Goal: Task Accomplishment & Management: Complete application form

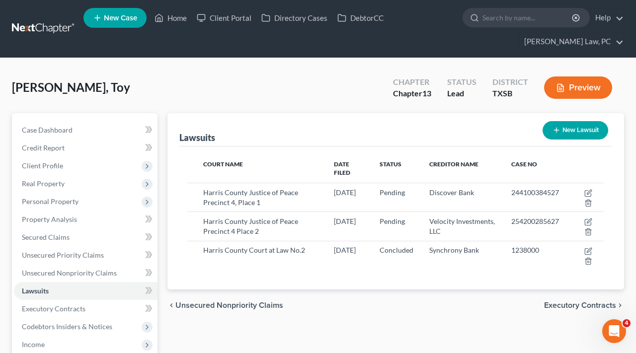
click at [45, 31] on link at bounding box center [44, 29] width 64 height 18
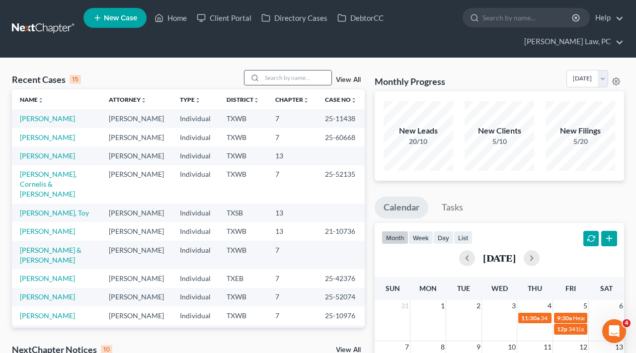
click at [277, 78] on input "search" at bounding box center [297, 78] width 70 height 14
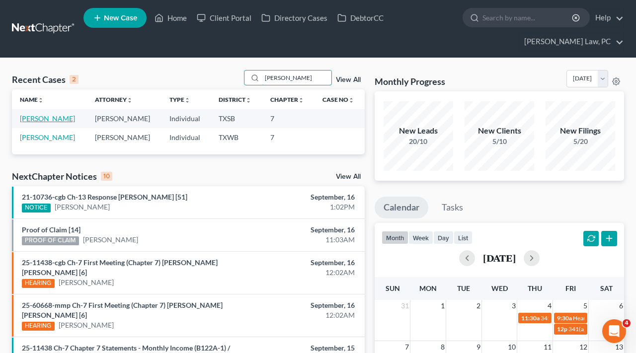
type input "SANTOS"
click at [38, 121] on link "[PERSON_NAME]" at bounding box center [47, 118] width 55 height 8
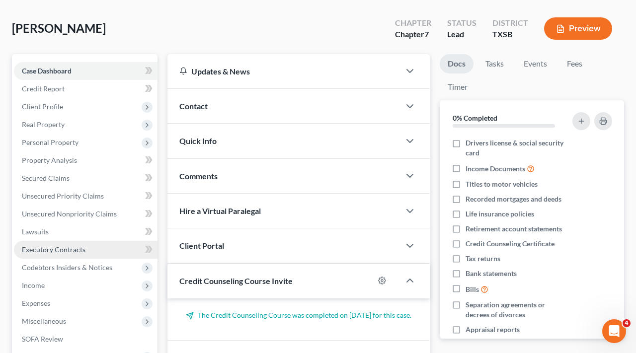
scroll to position [62, 0]
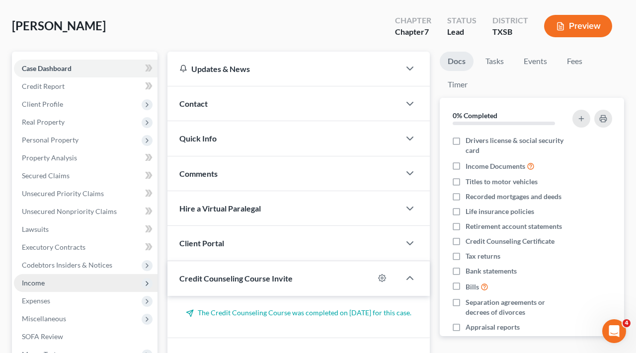
click at [30, 284] on span "Income" at bounding box center [33, 283] width 23 height 8
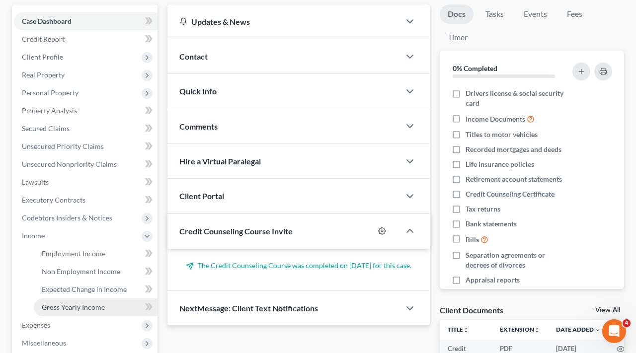
click at [78, 309] on span "Gross Yearly Income" at bounding box center [73, 307] width 63 height 8
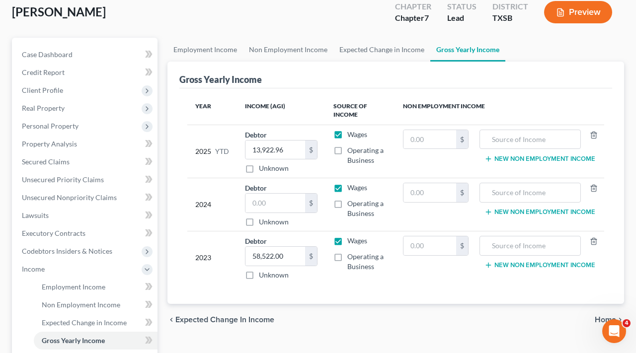
scroll to position [76, 0]
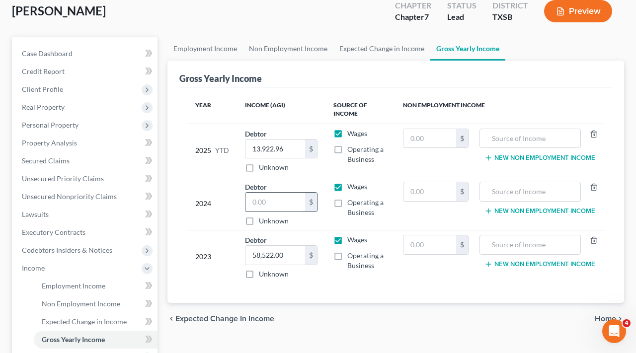
click at [276, 205] on input "text" at bounding box center [275, 202] width 60 height 19
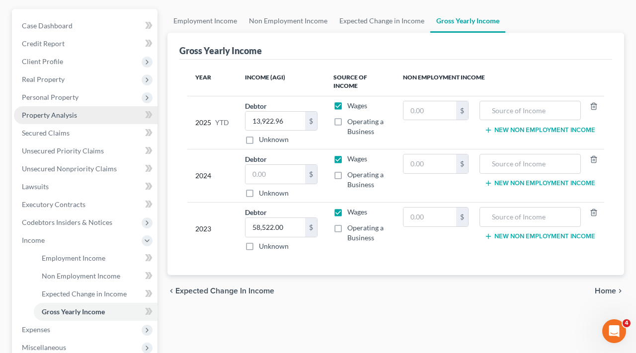
scroll to position [106, 0]
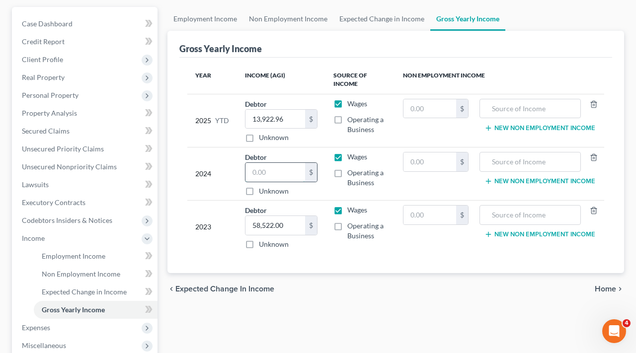
click at [264, 174] on input "text" at bounding box center [275, 172] width 60 height 19
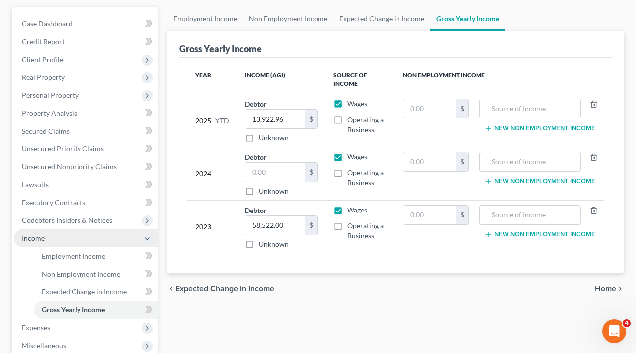
click at [40, 239] on span "Income" at bounding box center [33, 238] width 23 height 8
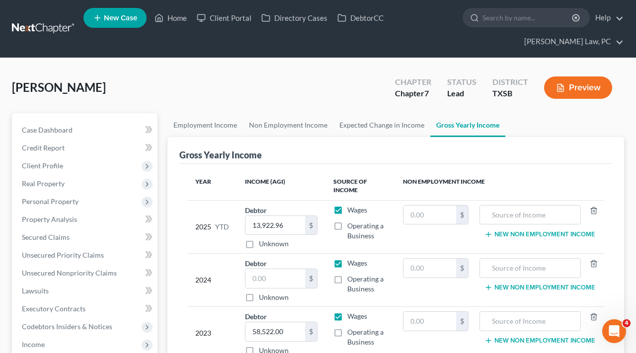
scroll to position [0, 0]
click at [48, 29] on link at bounding box center [44, 29] width 64 height 18
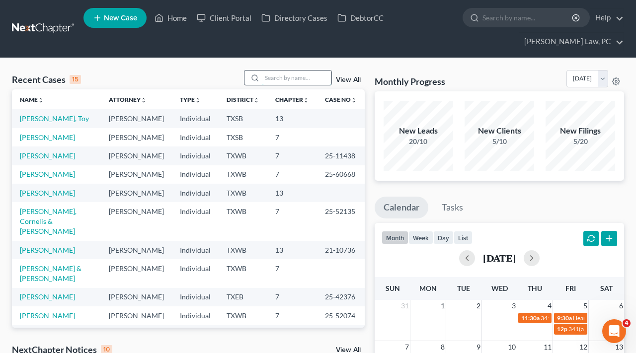
click at [302, 76] on input "search" at bounding box center [297, 78] width 70 height 14
type input "e"
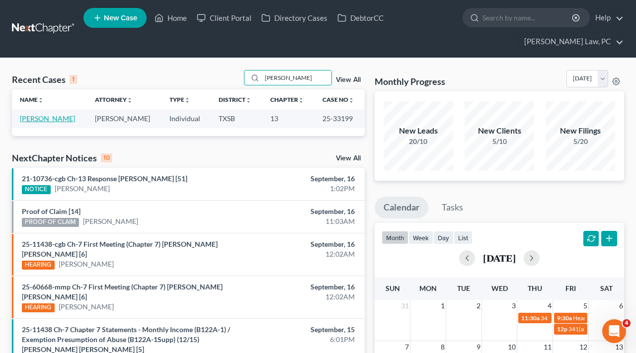
type input "wendy"
click at [48, 119] on link "Guardado, Wendy" at bounding box center [47, 118] width 55 height 8
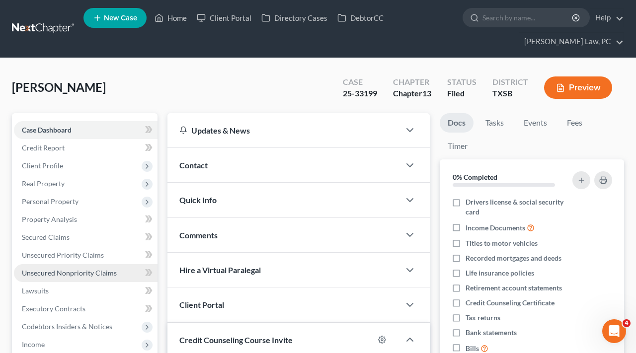
click at [73, 274] on span "Unsecured Nonpriority Claims" at bounding box center [69, 273] width 95 height 8
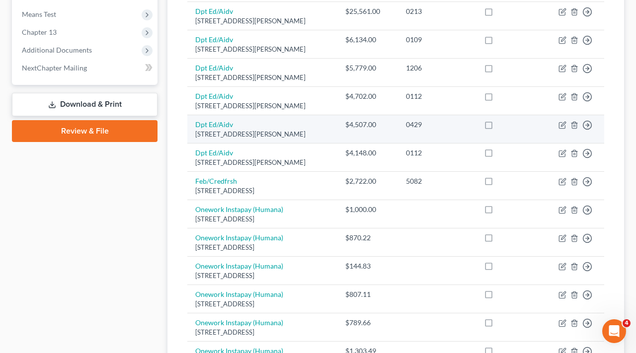
scroll to position [407, 0]
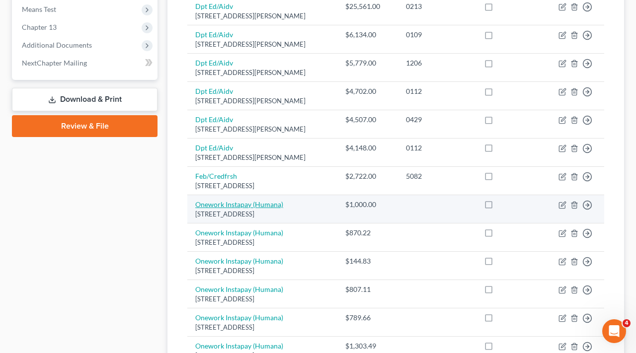
click at [238, 202] on link "Onework Instapay (Humana)" at bounding box center [239, 204] width 88 height 8
select select "18"
select select "14"
select select "0"
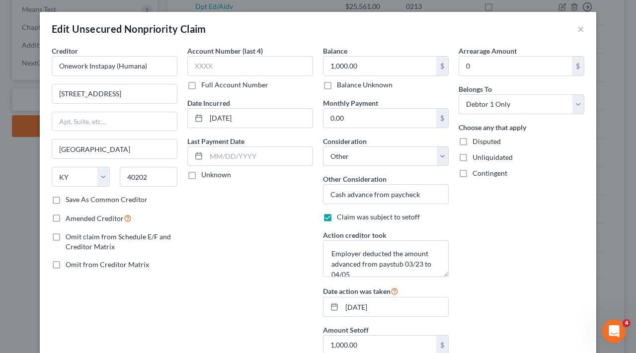
scroll to position [32, 0]
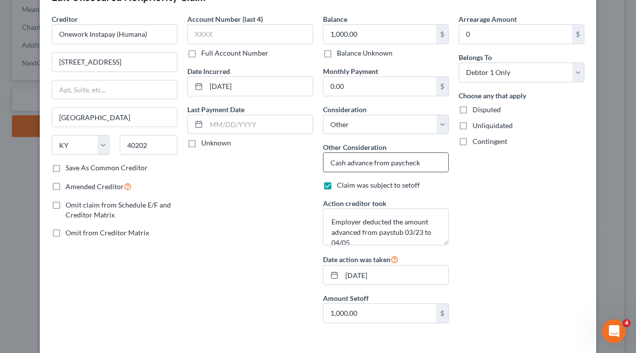
drag, startPoint x: 424, startPoint y: 162, endPoint x: 327, endPoint y: 163, distance: 97.8
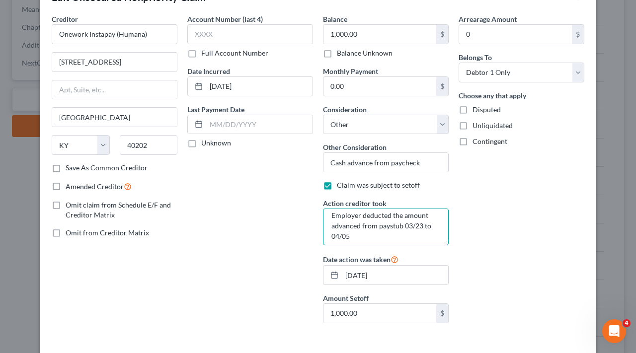
drag, startPoint x: 359, startPoint y: 235, endPoint x: 330, endPoint y: 213, distance: 36.1
click at [330, 213] on textarea "Employer deducted the amount advanced from paystub 03/23 to 04/05" at bounding box center [386, 227] width 126 height 37
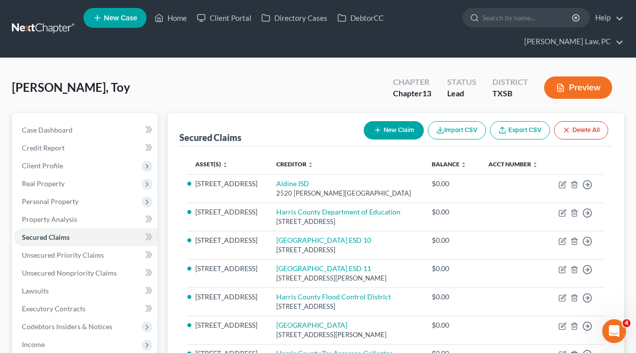
click at [33, 27] on link at bounding box center [44, 29] width 64 height 18
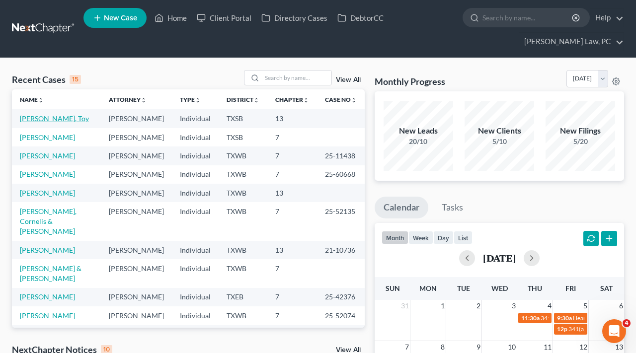
click at [41, 120] on link "[PERSON_NAME], Toy" at bounding box center [54, 118] width 69 height 8
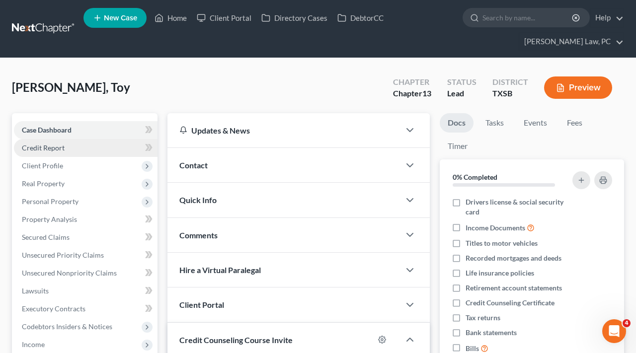
click at [41, 147] on span "Credit Report" at bounding box center [43, 147] width 43 height 8
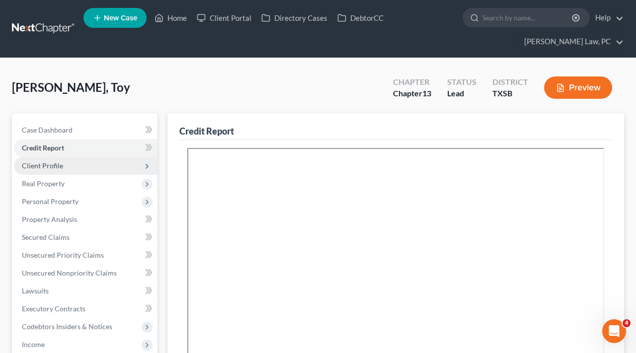
click at [48, 164] on span "Client Profile" at bounding box center [42, 165] width 41 height 8
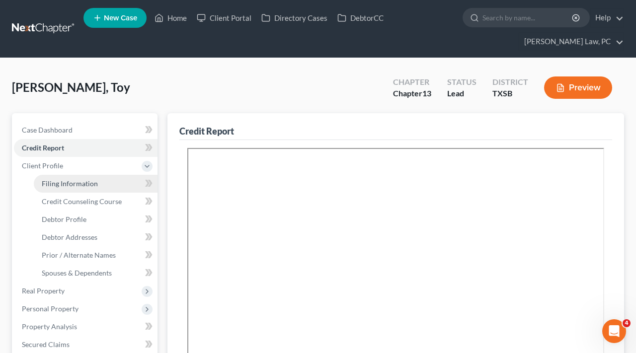
click at [60, 177] on link "Filing Information" at bounding box center [96, 184] width 124 height 18
select select "1"
select select "0"
select select "3"
select select "79"
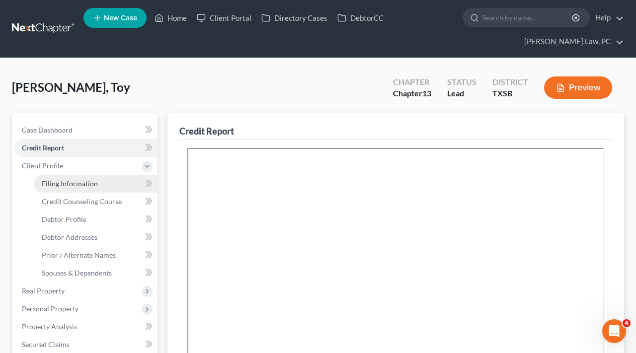
select select "2"
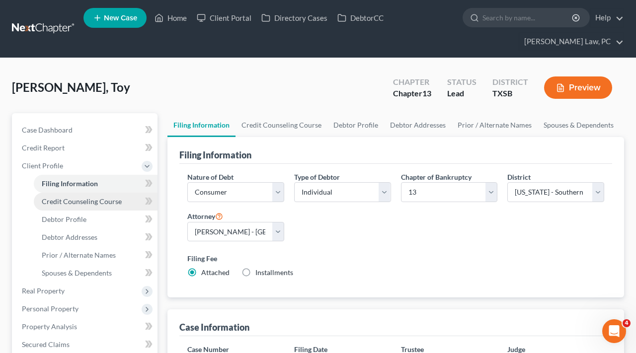
click at [79, 198] on span "Credit Counseling Course" at bounding box center [82, 201] width 80 height 8
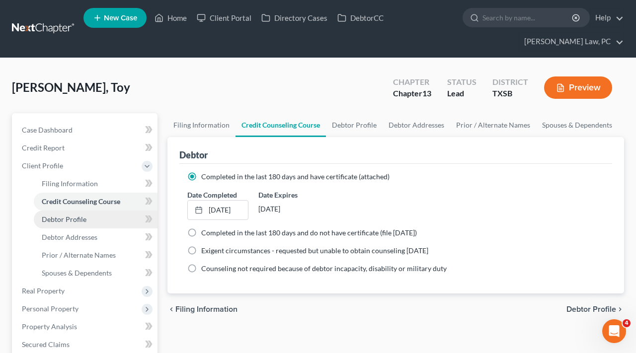
click at [81, 220] on span "Debtor Profile" at bounding box center [64, 219] width 45 height 8
select select "0"
select select "1"
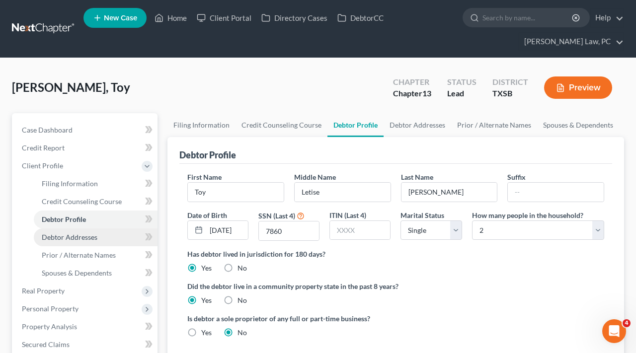
click at [89, 239] on span "Debtor Addresses" at bounding box center [70, 237] width 56 height 8
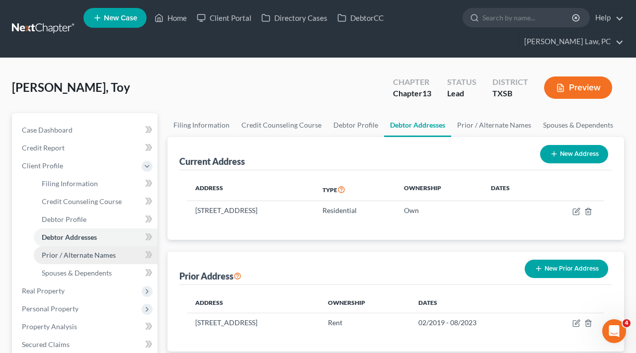
click at [87, 258] on span "Prior / Alternate Names" at bounding box center [79, 255] width 74 height 8
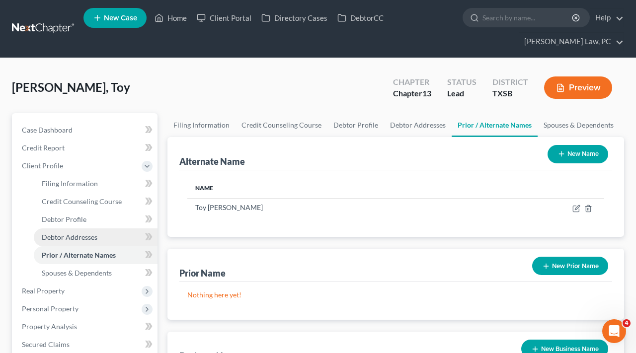
click at [77, 242] on link "Debtor Addresses" at bounding box center [96, 237] width 124 height 18
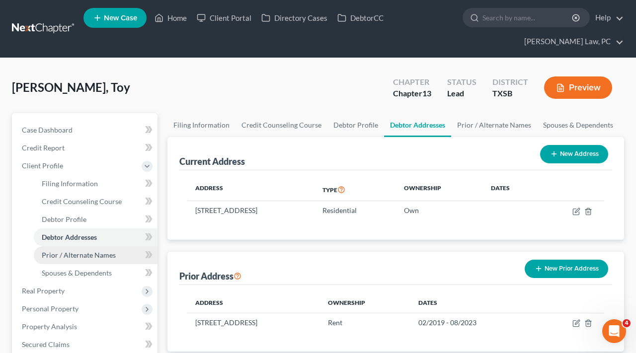
click at [85, 248] on link "Prior / Alternate Names" at bounding box center [96, 255] width 124 height 18
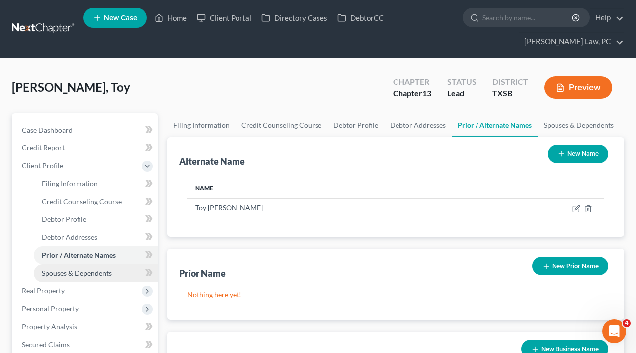
click at [102, 268] on link "Spouses & Dependents" at bounding box center [96, 273] width 124 height 18
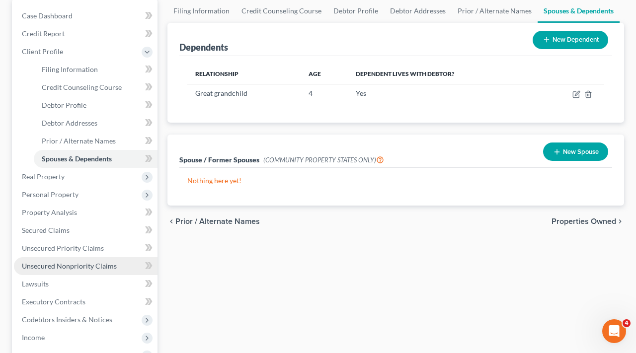
scroll to position [125, 0]
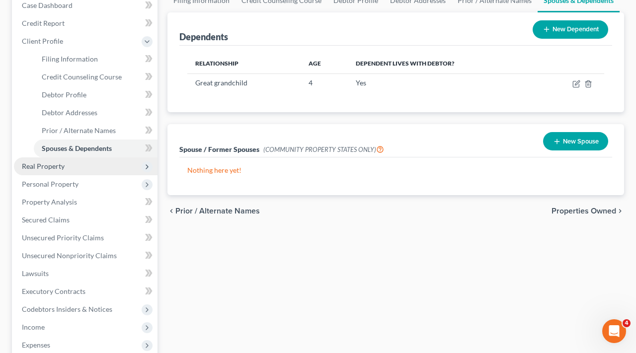
click at [58, 164] on span "Real Property" at bounding box center [43, 166] width 43 height 8
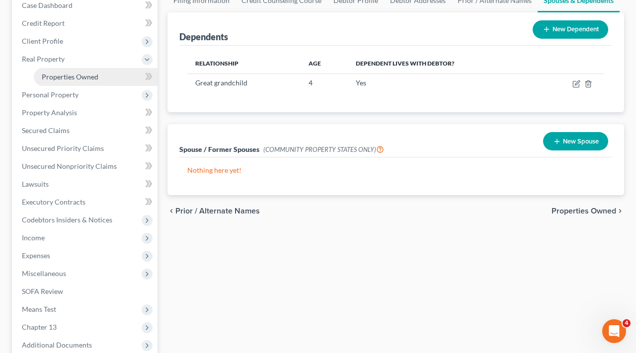
click at [60, 78] on span "Properties Owned" at bounding box center [70, 76] width 57 height 8
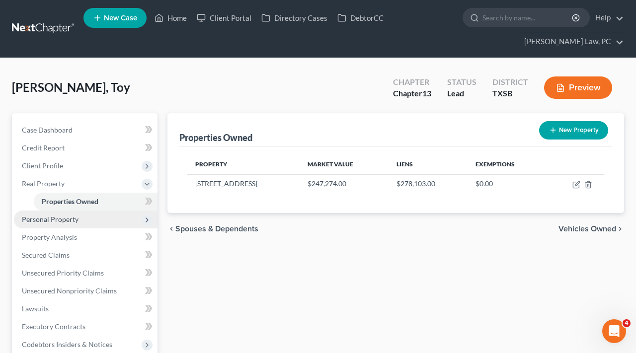
click at [60, 221] on span "Personal Property" at bounding box center [50, 219] width 57 height 8
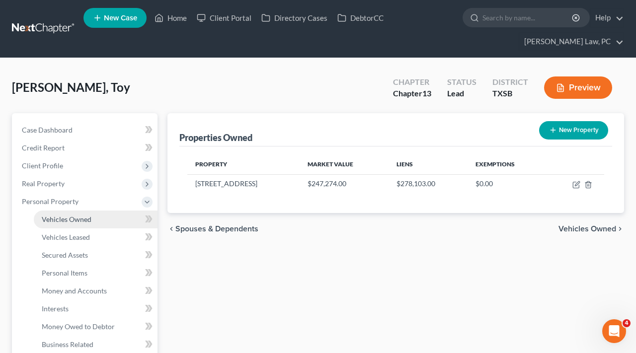
click at [65, 220] on span "Vehicles Owned" at bounding box center [67, 219] width 50 height 8
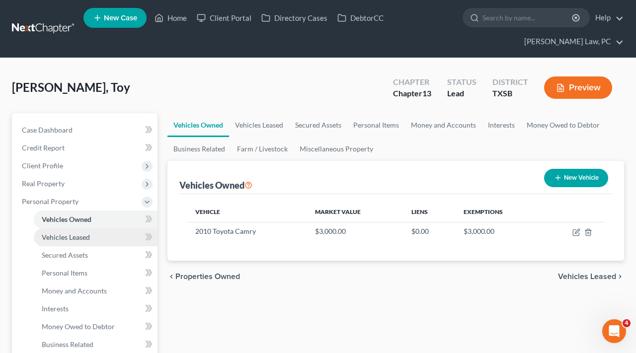
click at [75, 243] on link "Vehicles Leased" at bounding box center [96, 237] width 124 height 18
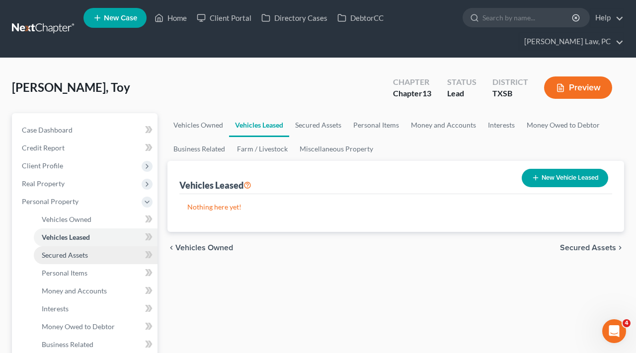
click at [78, 258] on span "Secured Assets" at bounding box center [65, 255] width 46 height 8
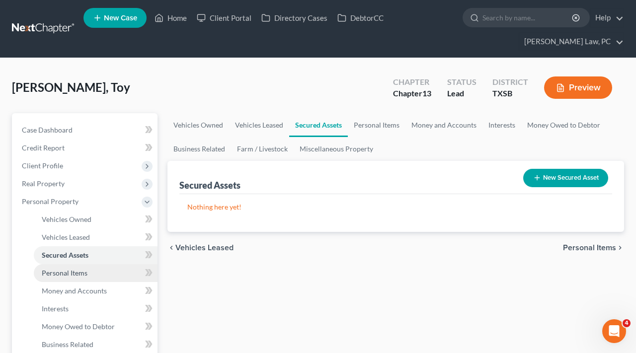
click at [75, 272] on span "Personal Items" at bounding box center [65, 273] width 46 height 8
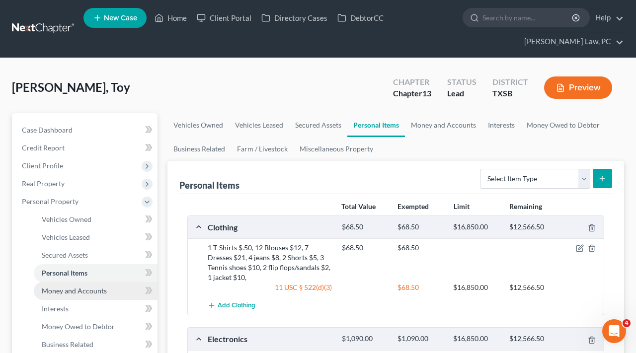
click at [88, 289] on span "Money and Accounts" at bounding box center [74, 290] width 65 height 8
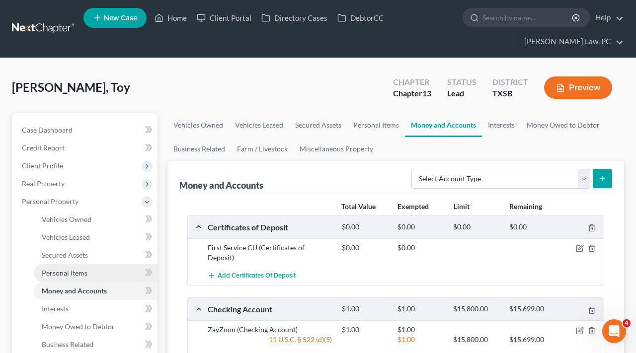
click at [60, 272] on span "Personal Items" at bounding box center [65, 273] width 46 height 8
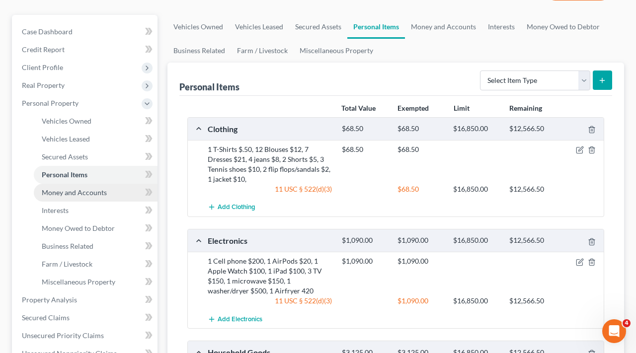
click at [80, 194] on span "Money and Accounts" at bounding box center [74, 192] width 65 height 8
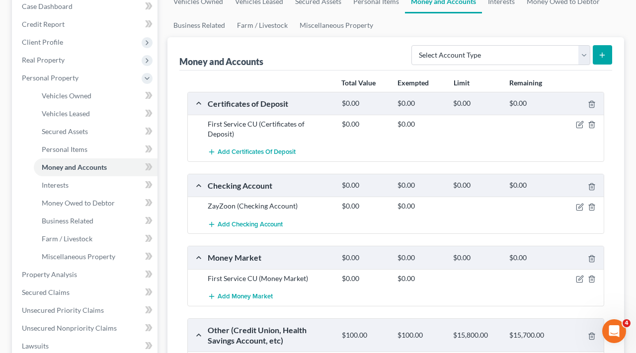
scroll to position [144, 0]
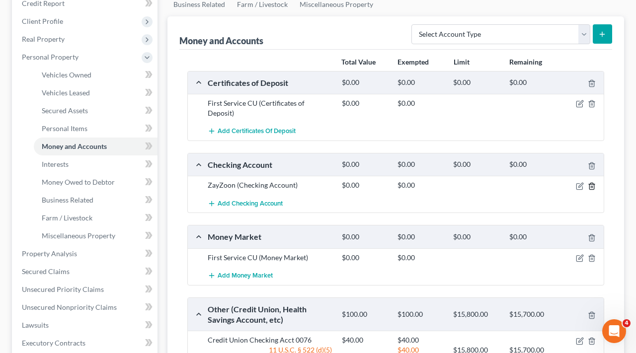
click at [592, 186] on line "button" at bounding box center [592, 187] width 0 height 2
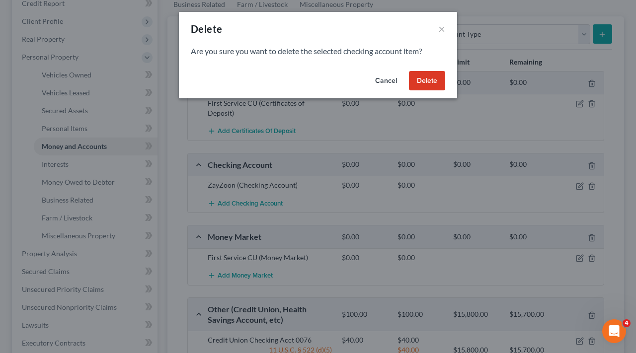
click at [421, 78] on button "Delete" at bounding box center [427, 81] width 36 height 20
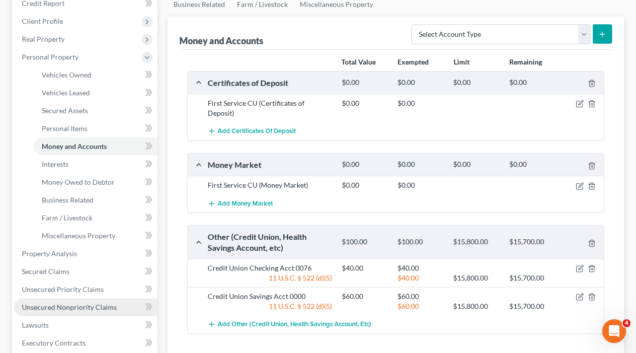
click at [81, 306] on span "Unsecured Nonpriority Claims" at bounding box center [69, 307] width 95 height 8
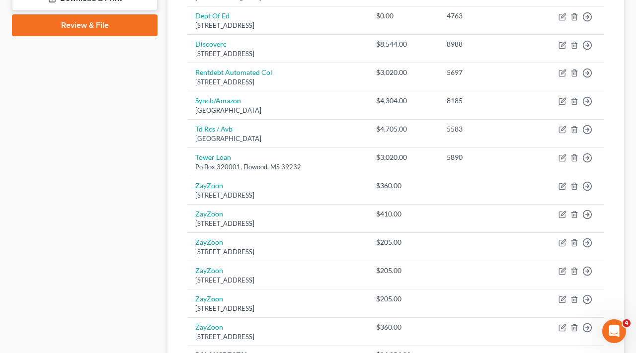
scroll to position [507, 0]
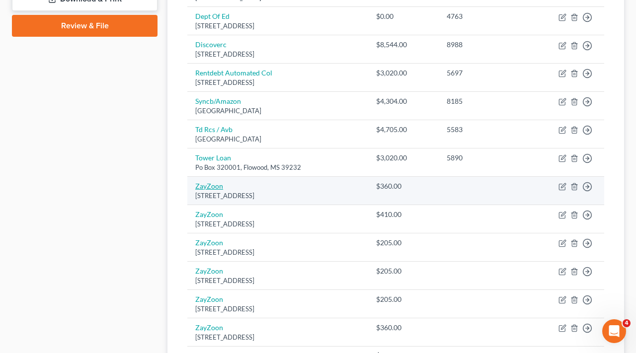
click at [204, 182] on link "ZayZoon" at bounding box center [209, 186] width 28 height 8
select select "53"
select select "14"
select select "0"
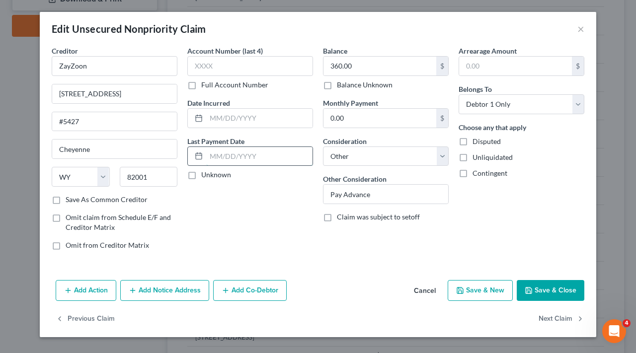
click at [240, 159] on input "text" at bounding box center [259, 156] width 106 height 19
type input "08/29/2025"
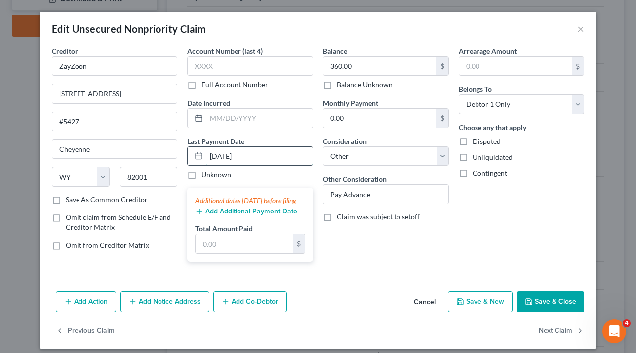
drag, startPoint x: 255, startPoint y: 160, endPoint x: 204, endPoint y: 151, distance: 51.3
click at [204, 151] on div "08/29/2025" at bounding box center [250, 156] width 126 height 20
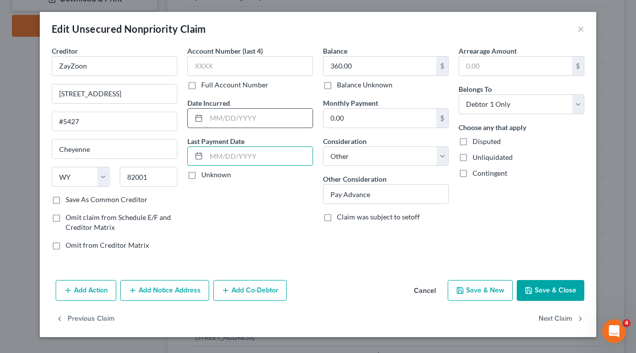
click at [240, 120] on input "text" at bounding box center [259, 118] width 106 height 19
paste input "08/29/2025"
type input "08/29/2025"
click at [553, 286] on button "Save & Close" at bounding box center [550, 290] width 68 height 21
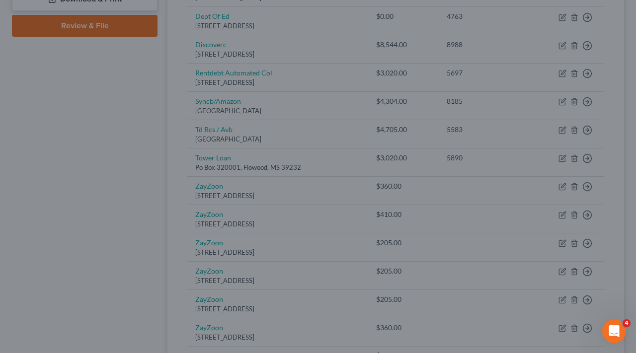
type input "0"
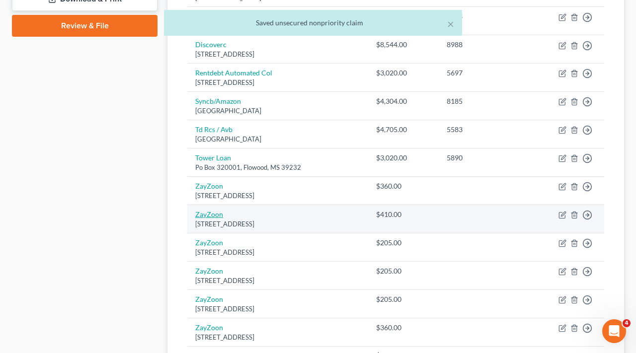
click at [205, 210] on link "ZayZoon" at bounding box center [209, 214] width 28 height 8
select select "53"
select select "14"
select select "0"
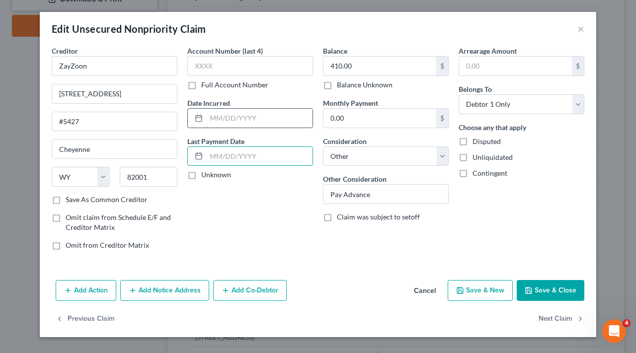
click at [218, 119] on input "text" at bounding box center [259, 118] width 106 height 19
type input "08/04/2025"
click at [556, 293] on button "Save & Close" at bounding box center [550, 290] width 68 height 21
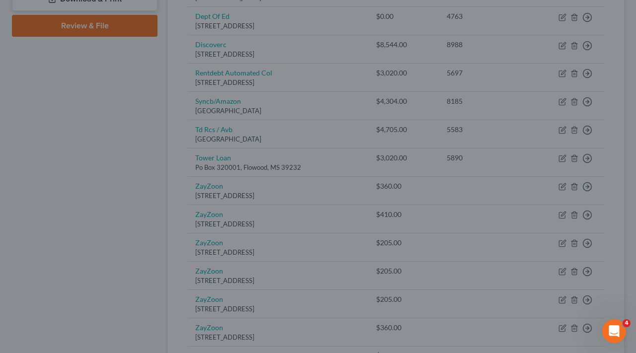
type input "0"
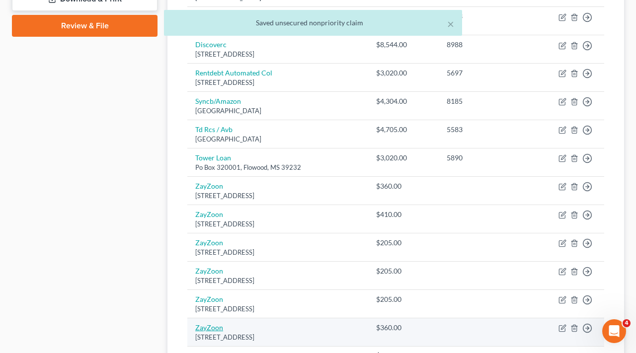
click at [203, 324] on link "ZayZoon" at bounding box center [209, 327] width 28 height 8
select select "53"
select select "14"
select select "0"
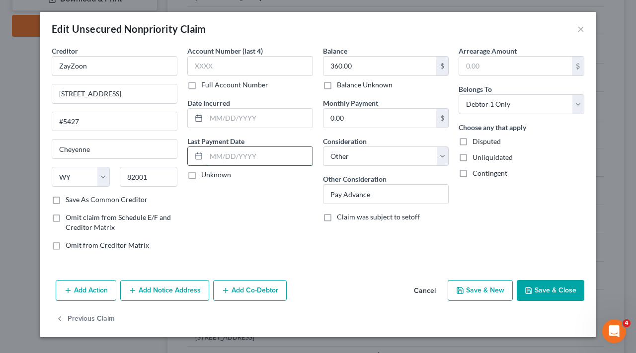
click at [228, 160] on input "text" at bounding box center [259, 156] width 106 height 19
type input "08/18/2025"
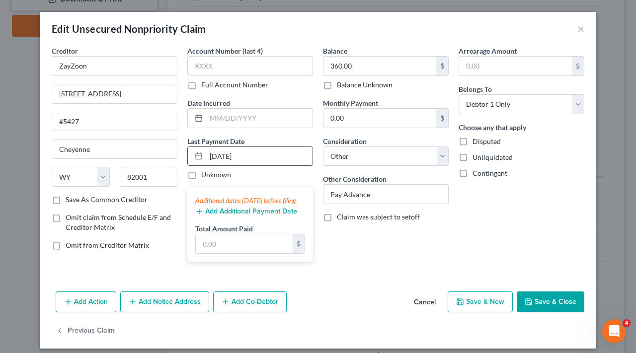
drag, startPoint x: 254, startPoint y: 153, endPoint x: 190, endPoint y: 151, distance: 64.1
click at [190, 151] on div "08/18/2025" at bounding box center [250, 156] width 126 height 20
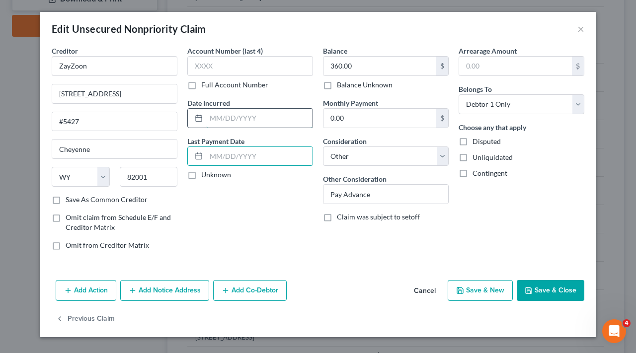
click at [222, 121] on input "text" at bounding box center [259, 118] width 106 height 19
paste input "08/18/2025"
type input "08/18/2025"
click at [561, 286] on button "Save & Close" at bounding box center [550, 290] width 68 height 21
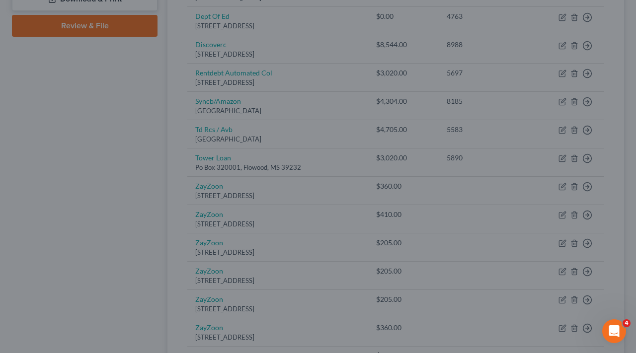
type input "0"
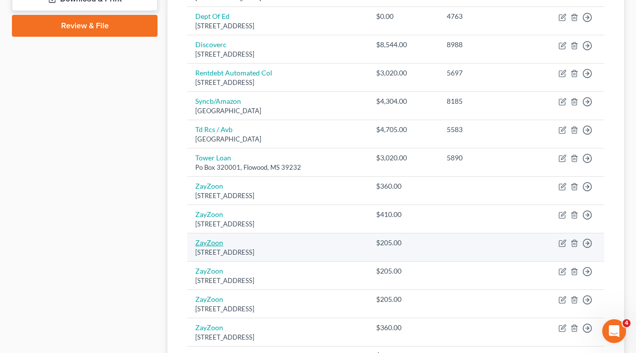
click at [203, 238] on link "ZayZoon" at bounding box center [209, 242] width 28 height 8
select select "53"
select select "14"
select select "0"
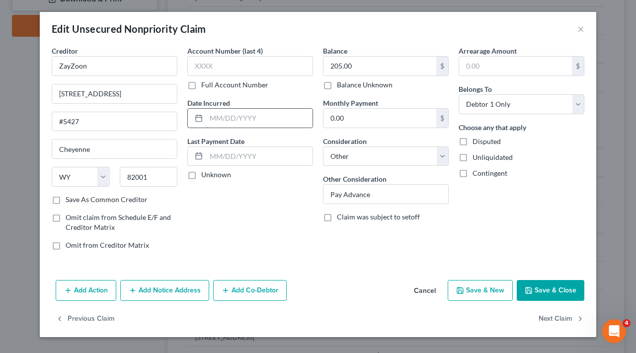
click at [229, 120] on input "text" at bounding box center [259, 118] width 106 height 19
type input "07/21/2025"
click at [560, 289] on button "Save & Close" at bounding box center [550, 290] width 68 height 21
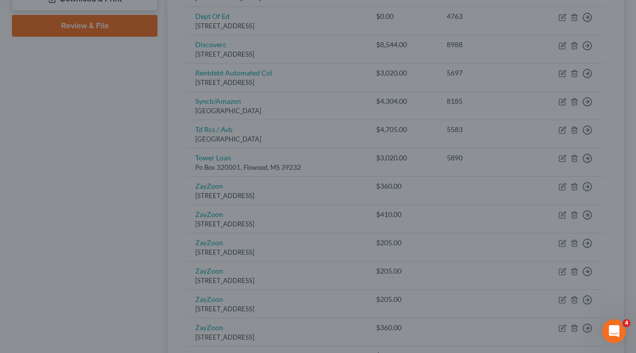
type input "0"
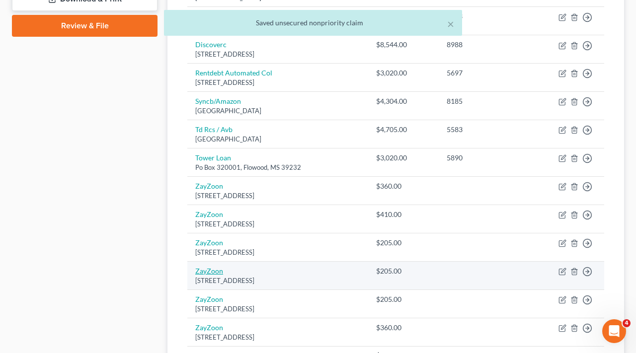
click at [205, 267] on link "ZayZoon" at bounding box center [209, 271] width 28 height 8
select select "53"
select select "14"
select select "0"
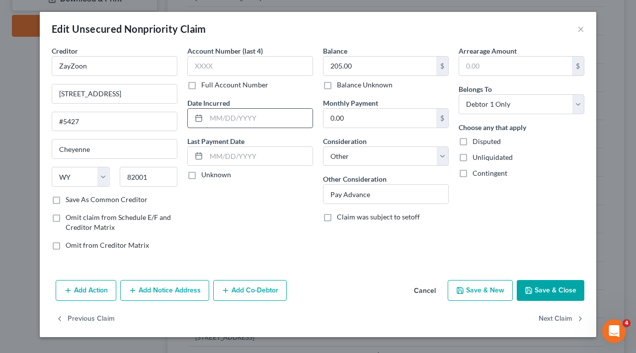
click at [214, 118] on input "text" at bounding box center [259, 118] width 106 height 19
type input "07/07/2025"
click at [554, 292] on button "Save & Close" at bounding box center [550, 290] width 68 height 21
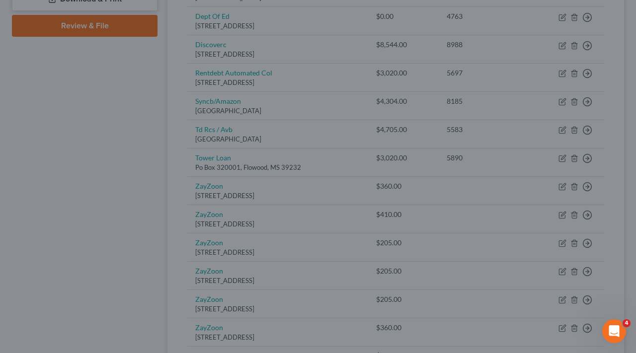
type input "0"
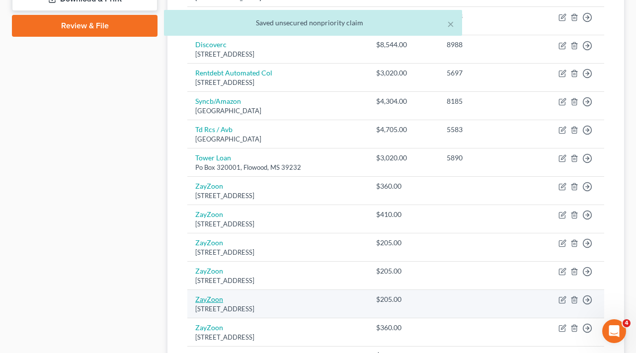
click at [207, 295] on link "ZayZoon" at bounding box center [209, 299] width 28 height 8
select select "53"
select select "14"
select select "0"
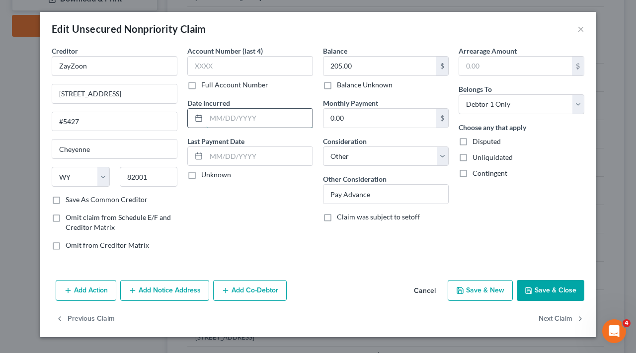
click at [218, 121] on input "text" at bounding box center [259, 118] width 106 height 19
type input "06/23/2025"
click at [543, 293] on button "Save & Close" at bounding box center [550, 290] width 68 height 21
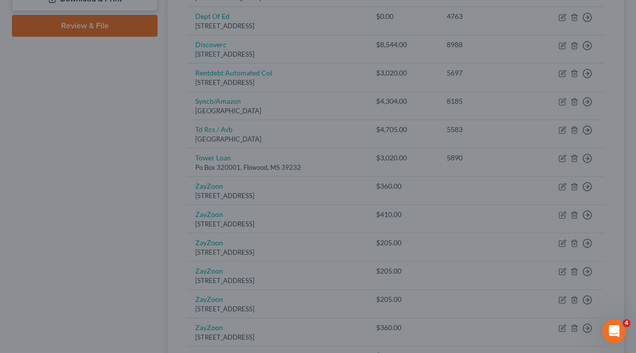
type input "0"
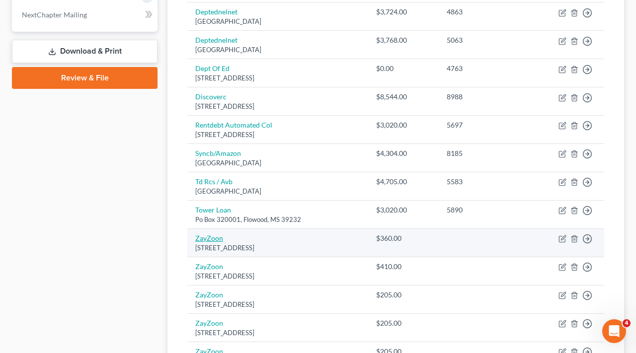
scroll to position [455, 0]
click at [205, 235] on link "ZayZoon" at bounding box center [209, 237] width 28 height 8
select select "53"
select select "14"
select select "0"
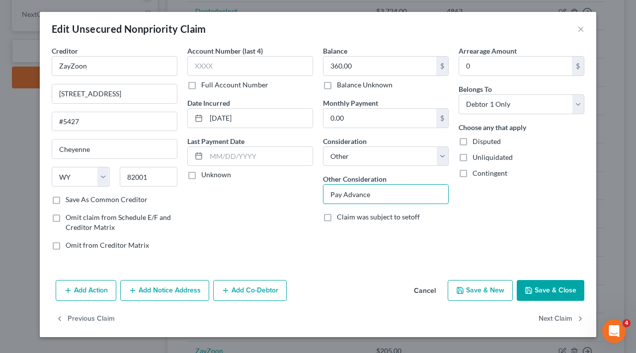
drag, startPoint x: 379, startPoint y: 190, endPoint x: 297, endPoint y: 189, distance: 81.4
paste input "Cash advance from paycheck"
type input "Cash advance from paycheck"
click at [337, 216] on label "Claim was subject to setoff" at bounding box center [378, 217] width 83 height 10
click at [341, 216] on input "Claim was subject to setoff" at bounding box center [344, 215] width 6 height 6
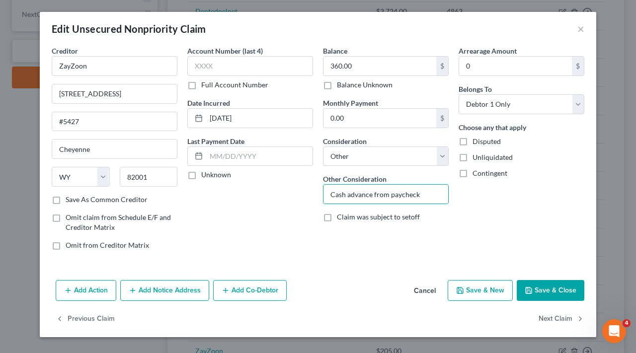
checkbox input "true"
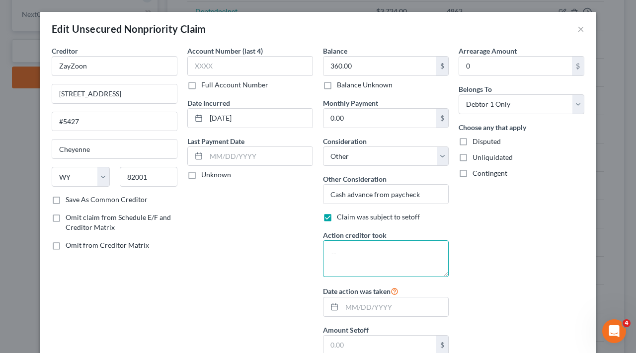
click at [346, 254] on textarea at bounding box center [386, 258] width 126 height 37
paste textarea "Employer deducted the amount advanced from paystub 03/23 to 04/05"
drag, startPoint x: 421, startPoint y: 263, endPoint x: 404, endPoint y: 263, distance: 16.9
click at [404, 263] on textarea "Employer deducted the amount advanced from paystub 03/23 to 04/05" at bounding box center [386, 258] width 126 height 37
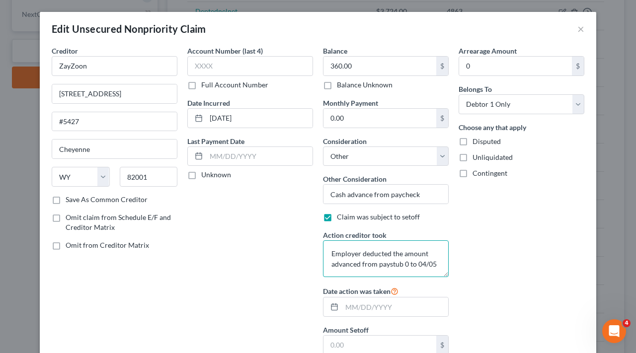
scroll to position [0, 0]
drag, startPoint x: 352, startPoint y: 273, endPoint x: 330, endPoint y: 272, distance: 21.9
click at [330, 272] on textarea "Employer deducted the amount advanced from paystub 08/10 to 04/05" at bounding box center [386, 258] width 126 height 37
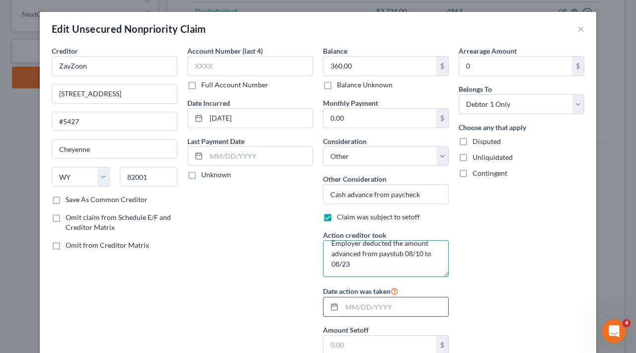
scroll to position [10, 0]
type textarea "Employer deducted the amount advanced from paystub 08/10 to 08/23"
click at [360, 307] on input "text" at bounding box center [395, 306] width 106 height 19
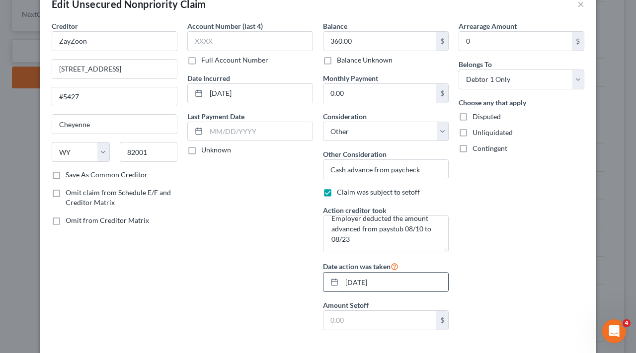
scroll to position [52, 0]
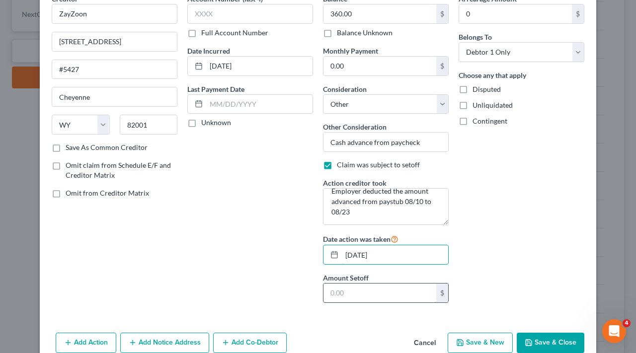
type input "08/29/2025"
click at [360, 293] on input "text" at bounding box center [379, 292] width 113 height 19
type input "360"
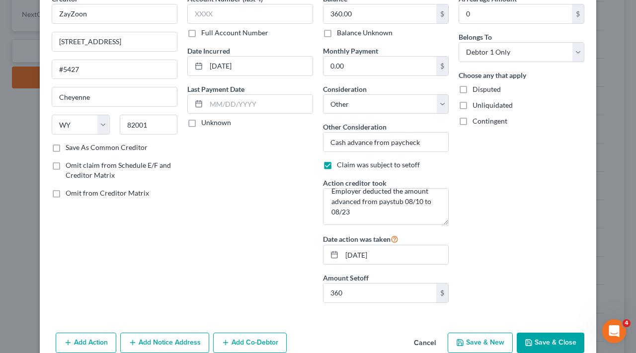
click at [546, 341] on button "Save & Close" at bounding box center [550, 343] width 68 height 21
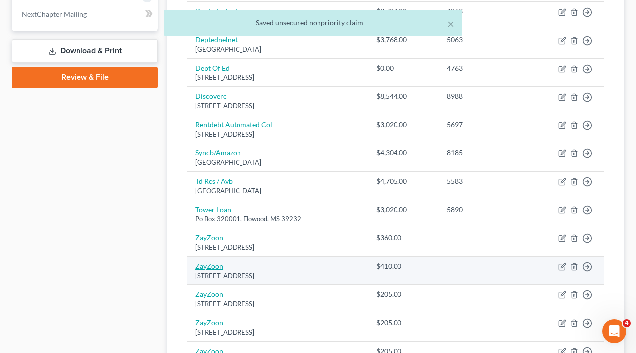
click at [206, 262] on link "ZayZoon" at bounding box center [209, 266] width 28 height 8
select select "53"
select select "14"
select select "0"
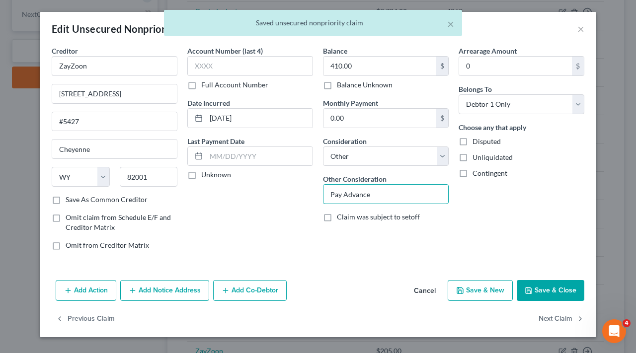
drag, startPoint x: 375, startPoint y: 192, endPoint x: 307, endPoint y: 193, distance: 68.0
paste input "Employer deducted the amount advanced from paystub 03/23 to 04/05"
type input "Employer deducted the amount advanced from paystub 03/23 to 04/05"
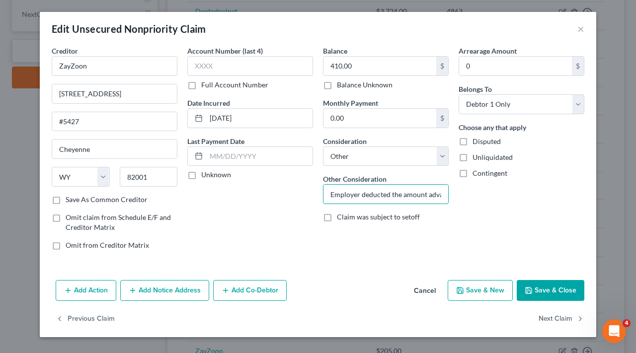
drag, startPoint x: 426, startPoint y: 195, endPoint x: 300, endPoint y: 193, distance: 126.1
click at [300, 193] on div "Creditor * ZayZoon 109 E 17th St #5427 Cheyenne State AL AK AR AZ CA CO CT DE D…" at bounding box center [318, 152] width 542 height 212
click at [348, 221] on span "Claim was subject to setoff" at bounding box center [378, 216] width 83 height 8
click at [347, 218] on input "Claim was subject to setoff" at bounding box center [344, 215] width 6 height 6
checkbox input "true"
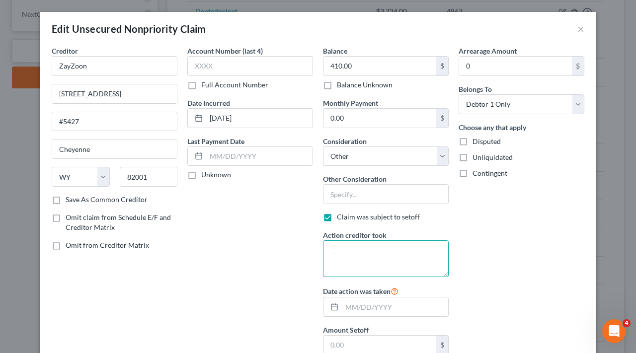
click at [353, 243] on textarea at bounding box center [386, 258] width 126 height 37
paste textarea "Employer deducted the amount advanced from paystub 03/23 to 04/05"
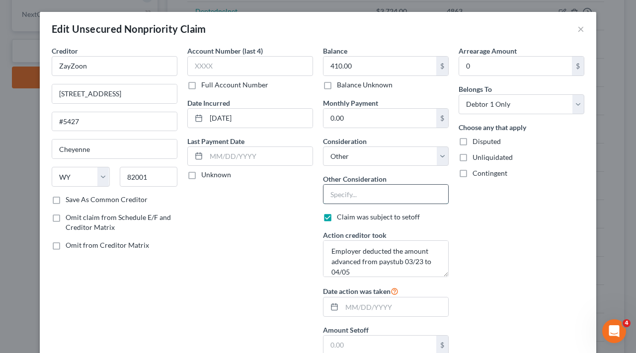
click at [356, 193] on input "text" at bounding box center [385, 194] width 125 height 19
drag, startPoint x: 421, startPoint y: 261, endPoint x: 404, endPoint y: 261, distance: 17.4
click at [404, 261] on textarea "Employer deducted the amount advanced from paystub 03/23 to 04/05" at bounding box center [386, 258] width 126 height 37
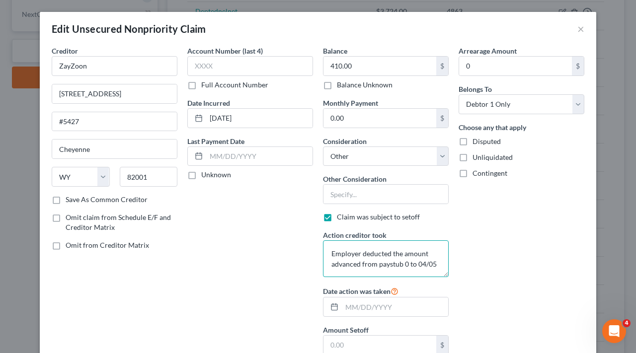
scroll to position [0, 0]
drag, startPoint x: 351, startPoint y: 274, endPoint x: 330, endPoint y: 272, distance: 20.9
click at [330, 273] on textarea "Employer deducted the amount advanced from paystub 07/13 to 04/05" at bounding box center [386, 258] width 126 height 37
type textarea "Employer deducted the amount advanced from paystub 07/13 to 07/26"
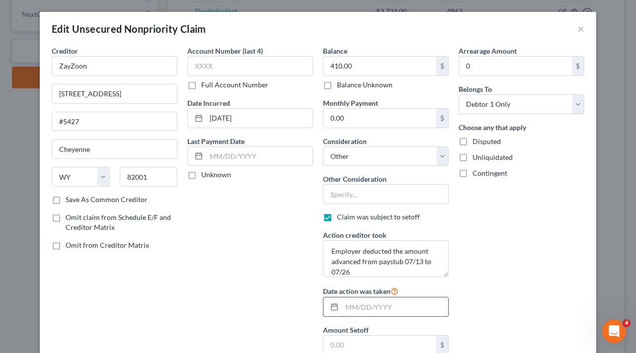
click at [354, 303] on input "text" at bounding box center [395, 306] width 106 height 19
type input "08/04/2025"
click at [364, 343] on input "text" at bounding box center [379, 345] width 113 height 19
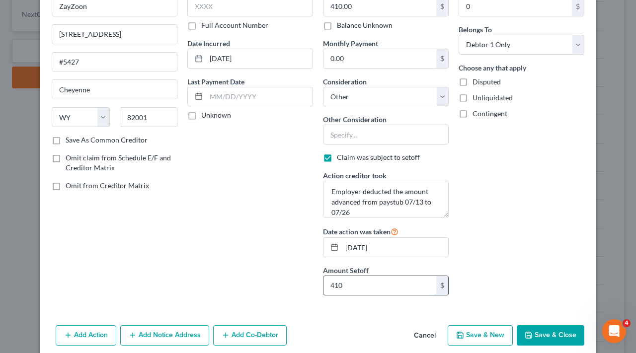
scroll to position [68, 0]
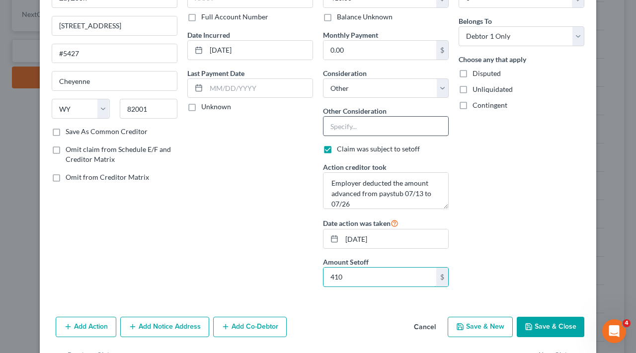
type input "410"
click at [359, 129] on input "text" at bounding box center [385, 126] width 125 height 19
click at [574, 324] on button "Save & Close" at bounding box center [550, 327] width 68 height 21
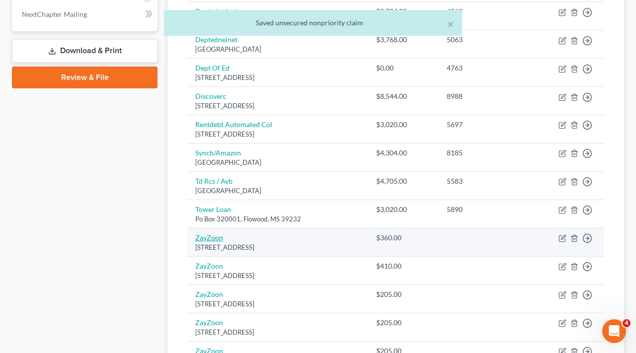
click at [212, 233] on link "ZayZoon" at bounding box center [209, 237] width 28 height 8
select select "53"
select select "14"
select select "0"
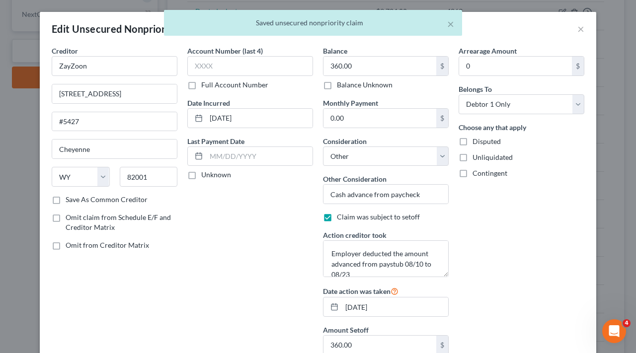
click at [579, 31] on div "× Saved unsecured nonpriority claim" at bounding box center [313, 25] width 636 height 31
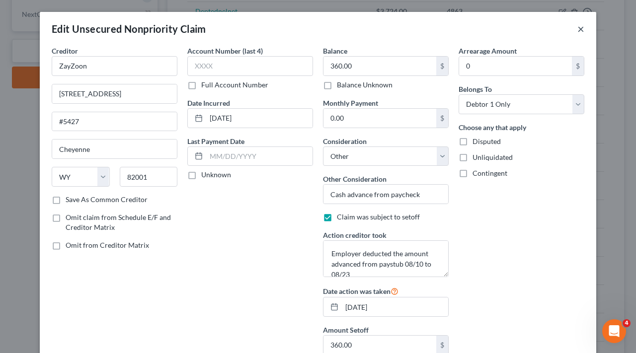
click at [582, 29] on button "×" at bounding box center [580, 29] width 7 height 12
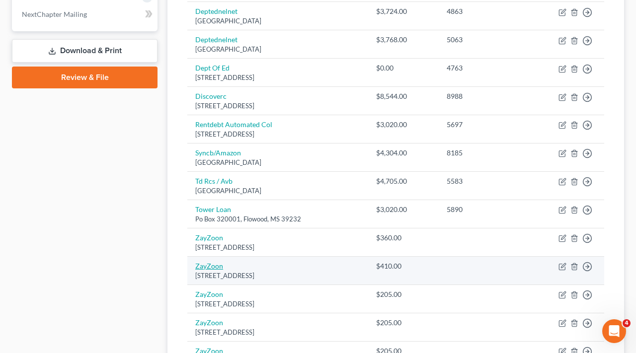
click at [210, 263] on link "ZayZoon" at bounding box center [209, 266] width 28 height 8
select select "53"
select select "14"
select select "0"
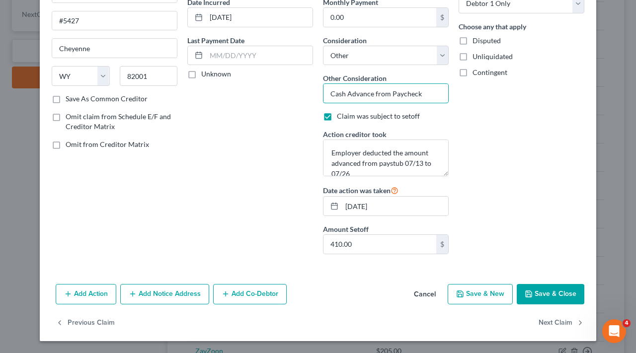
scroll to position [101, 0]
type input "Cash Advance from Paycheck"
click at [536, 296] on button "Save & Close" at bounding box center [550, 294] width 68 height 21
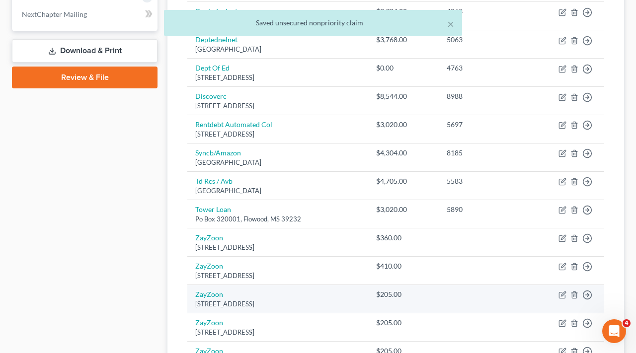
click at [210, 293] on td "ZayZoon 109 E 17th St #5427, Cheyenne, WY 82001" at bounding box center [277, 299] width 181 height 28
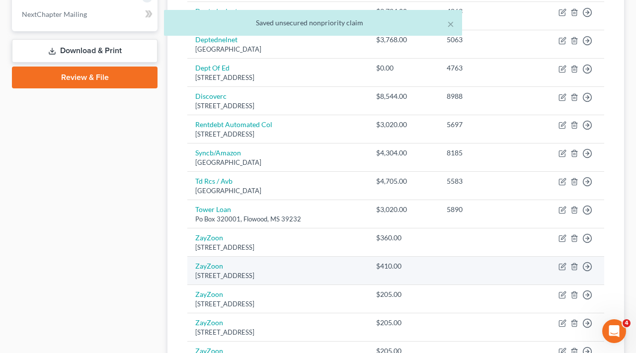
scroll to position [585, 0]
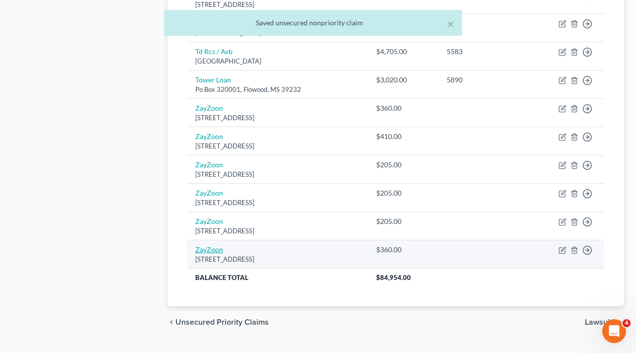
click at [205, 245] on link "ZayZoon" at bounding box center [209, 249] width 28 height 8
select select "53"
select select "14"
select select "0"
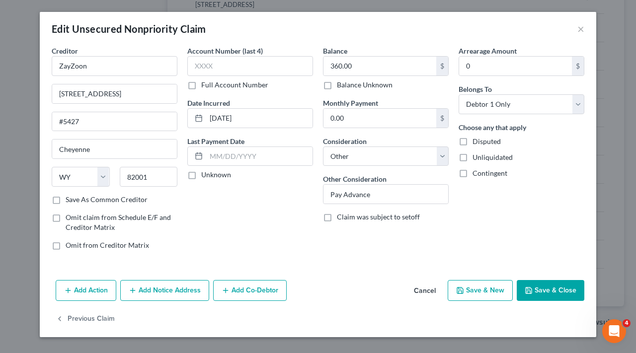
click at [361, 218] on span "Claim was subject to setoff" at bounding box center [378, 216] width 83 height 8
click at [347, 218] on input "Claim was subject to setoff" at bounding box center [344, 215] width 6 height 6
checkbox input "true"
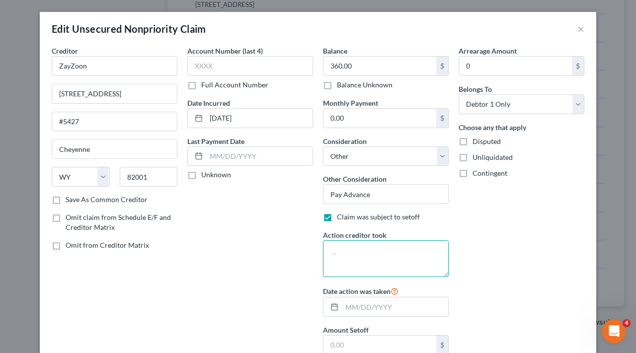
click at [378, 251] on textarea at bounding box center [386, 258] width 126 height 37
paste textarea "Employer deducted the amount advanced from paystub 03/23 to 04/05"
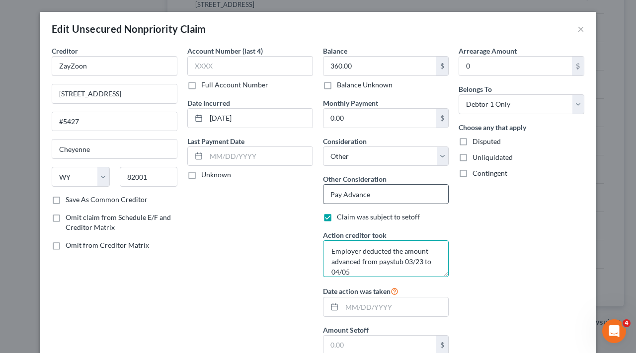
type textarea "Employer deducted the amount advanced from paystub 03/23 to 04/05"
drag, startPoint x: 378, startPoint y: 192, endPoint x: 286, endPoint y: 192, distance: 91.4
type input "Cash Advance from Paycheck"
drag, startPoint x: 420, startPoint y: 263, endPoint x: 403, endPoint y: 262, distance: 16.9
click at [403, 262] on textarea "Employer deducted the amount advanced from paystub 03/23 to 04/05" at bounding box center [386, 258] width 126 height 37
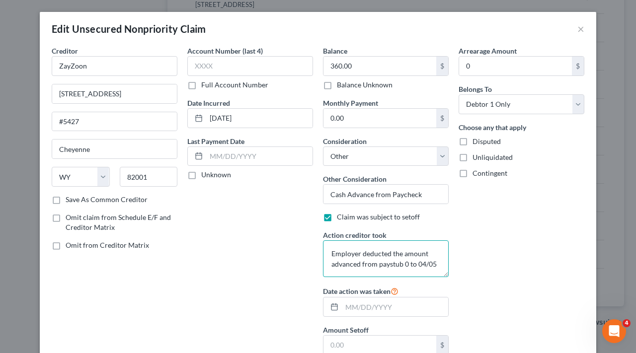
scroll to position [0, 0]
drag, startPoint x: 358, startPoint y: 272, endPoint x: 331, endPoint y: 272, distance: 27.3
click at [331, 272] on textarea "Employer deducted the amount advanced from paystub 07/27 to 04/05" at bounding box center [386, 258] width 126 height 37
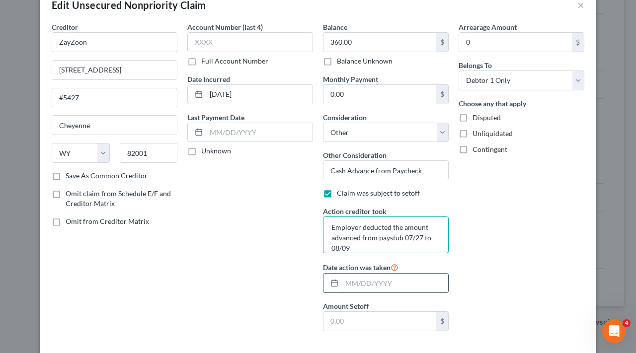
type textarea "Employer deducted the amount advanced from paystub 07/27 to 08/09"
click at [400, 277] on input "text" at bounding box center [395, 283] width 106 height 19
type input "08/18/2025"
click at [396, 319] on input "text" at bounding box center [379, 321] width 113 height 19
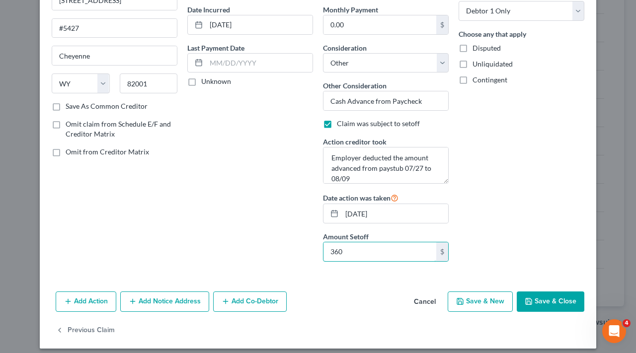
scroll to position [96, 0]
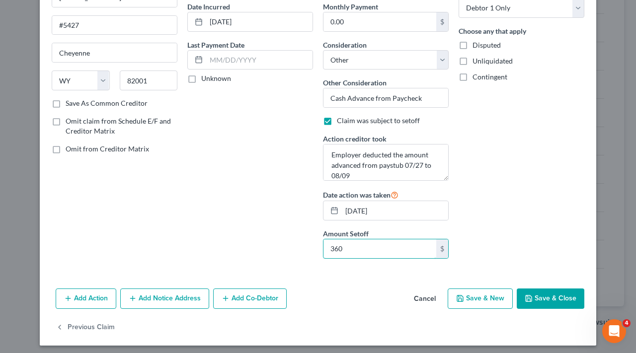
type input "360"
click at [551, 298] on button "Save & Close" at bounding box center [550, 298] width 68 height 21
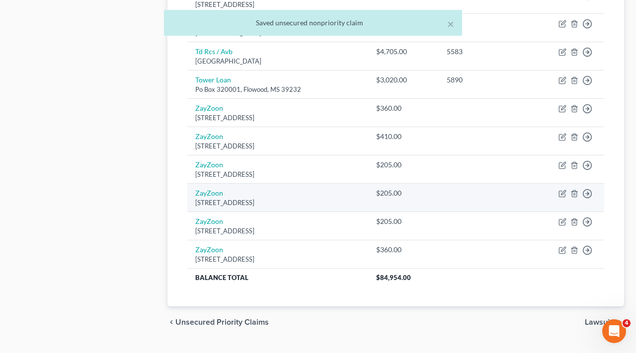
scroll to position [574, 0]
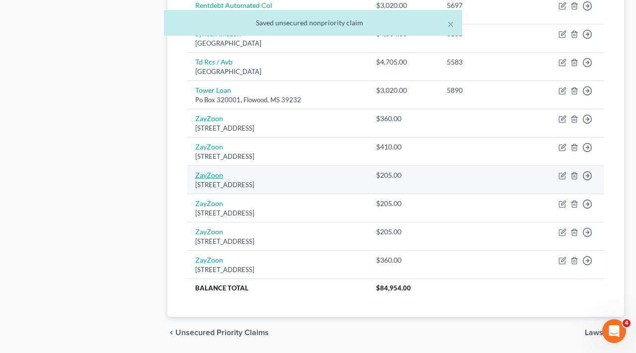
click at [209, 171] on link "ZayZoon" at bounding box center [209, 175] width 28 height 8
select select "53"
select select "14"
select select "0"
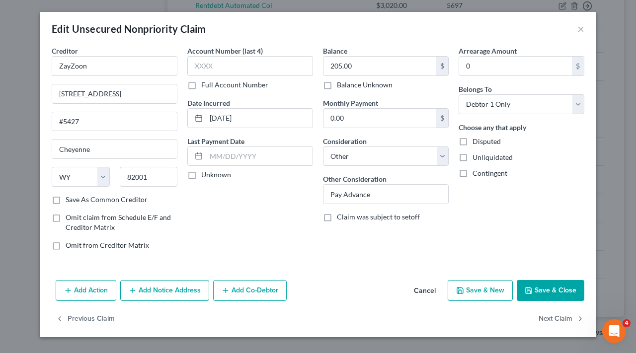
click at [365, 215] on span "Claim was subject to setoff" at bounding box center [378, 216] width 83 height 8
click at [347, 215] on input "Claim was subject to setoff" at bounding box center [344, 215] width 6 height 6
checkbox input "true"
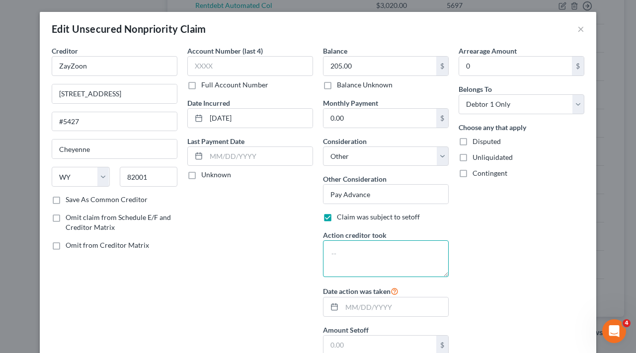
click at [370, 245] on textarea at bounding box center [386, 258] width 126 height 37
paste textarea "Employer deducted the amount advanced from paystub 03/23 to 04/05"
drag, startPoint x: 423, startPoint y: 263, endPoint x: 406, endPoint y: 263, distance: 17.4
click at [405, 263] on textarea "Employer deducted the amount advanced from paystub 03/23 to 04/05" at bounding box center [386, 258] width 126 height 37
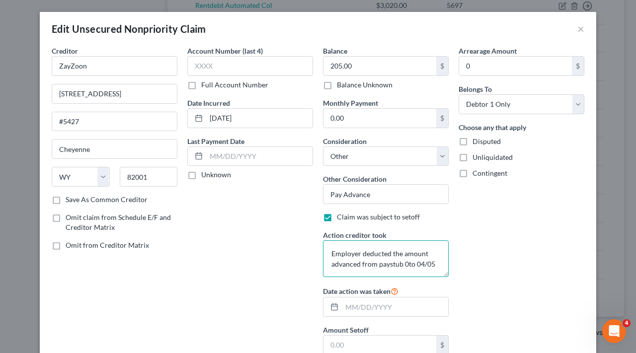
scroll to position [0, 0]
drag, startPoint x: 353, startPoint y: 272, endPoint x: 332, endPoint y: 271, distance: 20.4
click at [332, 271] on textarea "Employer deducted the amount advanced from paystub 06/29 to 04/05" at bounding box center [386, 258] width 126 height 37
type textarea "Employer deducted the amount advanced from paystub 06/29 to 07/12"
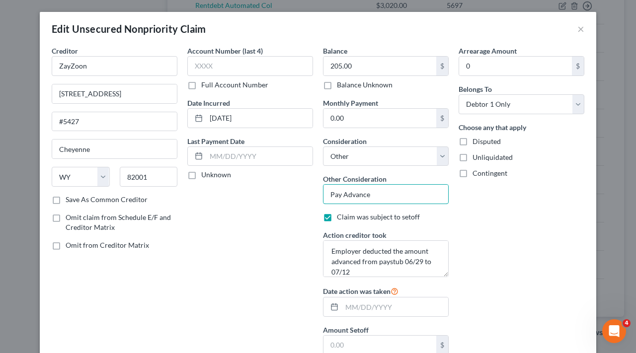
drag, startPoint x: 378, startPoint y: 191, endPoint x: 302, endPoint y: 190, distance: 75.5
type input "cash Advance from Paycheck"
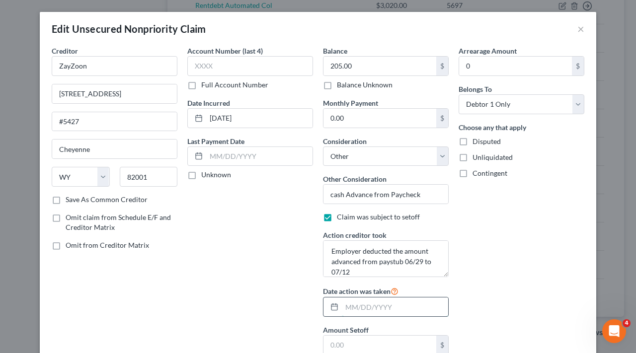
click at [370, 304] on input "text" at bounding box center [395, 306] width 106 height 19
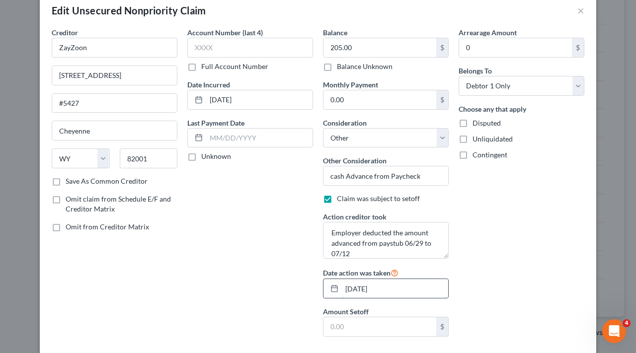
scroll to position [33, 0]
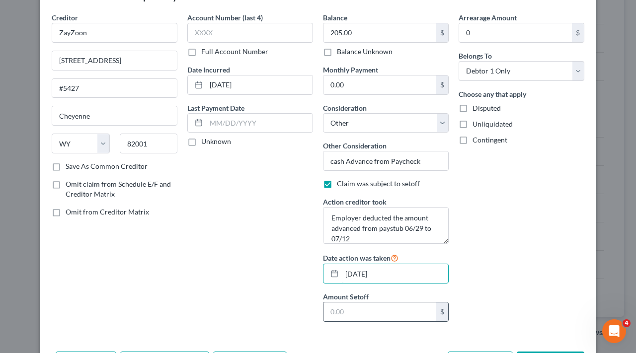
type input "07/21/2025"
click at [382, 317] on input "text" at bounding box center [379, 311] width 113 height 19
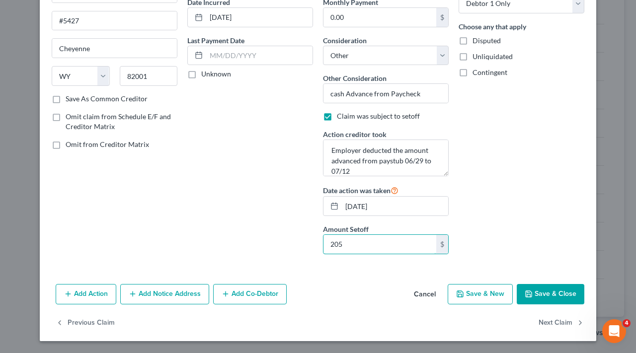
scroll to position [101, 0]
type input "205"
click at [555, 301] on button "Save & Close" at bounding box center [550, 294] width 68 height 21
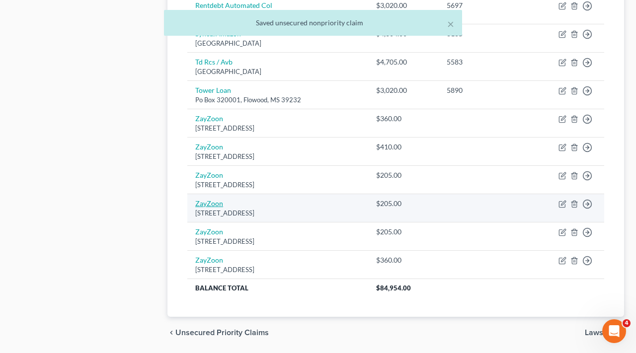
click at [206, 199] on link "ZayZoon" at bounding box center [209, 203] width 28 height 8
select select "53"
select select "14"
select select "0"
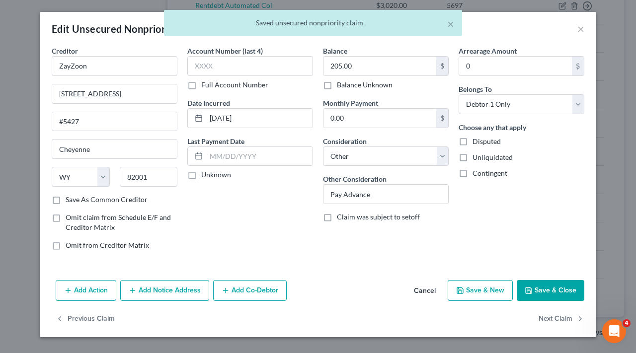
click at [349, 217] on span "Claim was subject to setoff" at bounding box center [378, 216] width 83 height 8
click at [347, 217] on input "Claim was subject to setoff" at bounding box center [344, 215] width 6 height 6
checkbox input "true"
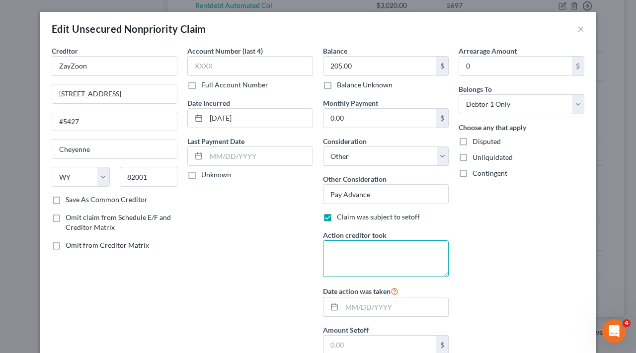
click at [361, 251] on textarea at bounding box center [386, 258] width 126 height 37
paste textarea "Employer deducted the amount advanced from paystub 03/23 to 04/05"
drag, startPoint x: 421, startPoint y: 264, endPoint x: 404, endPoint y: 263, distance: 16.9
click at [404, 263] on textarea "Employer deducted the amount advanced from paystub 03/23 to 04/05" at bounding box center [386, 258] width 126 height 37
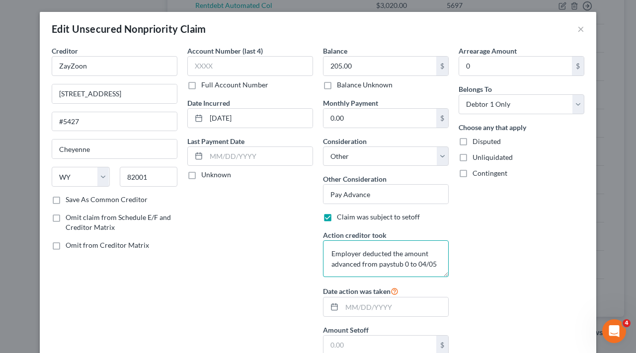
scroll to position [0, 0]
drag, startPoint x: 352, startPoint y: 270, endPoint x: 331, endPoint y: 272, distance: 20.5
click at [331, 272] on textarea "Employer deducted the amount advanced from paystub 06/15 to 04/05" at bounding box center [386, 258] width 126 height 37
type textarea "Employer deducted the amount advanced from paystub 06/15 to 06/28"
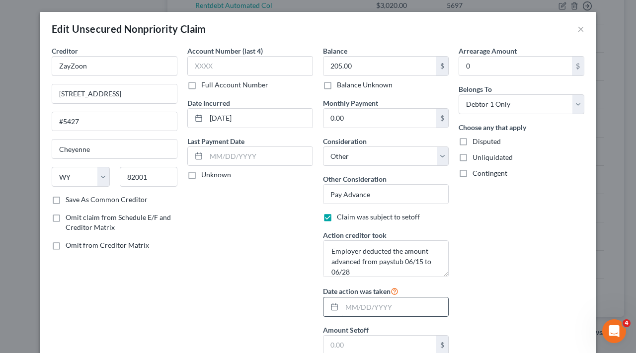
click at [383, 305] on input "text" at bounding box center [395, 306] width 106 height 19
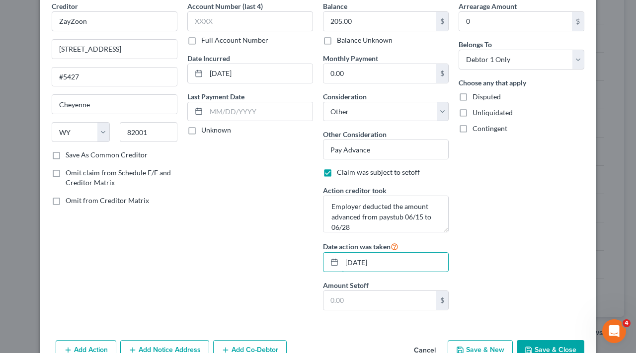
scroll to position [57, 0]
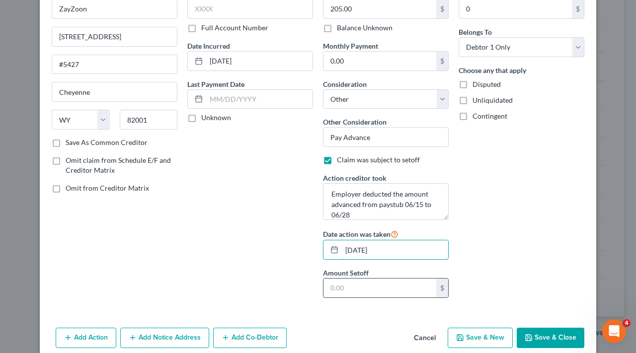
type input "07/07/2025"
click at [397, 289] on input "text" at bounding box center [379, 288] width 113 height 19
type input "205"
click at [553, 341] on button "Save & Close" at bounding box center [550, 338] width 68 height 21
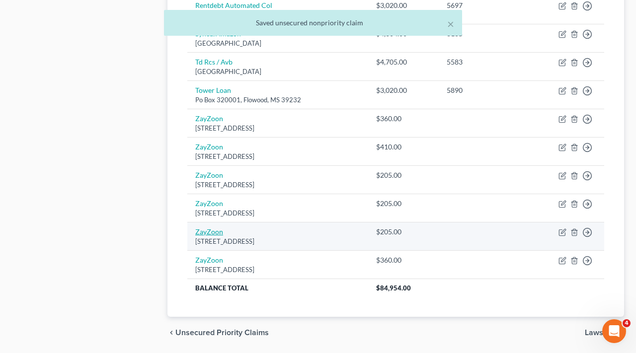
click at [204, 227] on link "ZayZoon" at bounding box center [209, 231] width 28 height 8
select select "53"
select select "14"
select select "0"
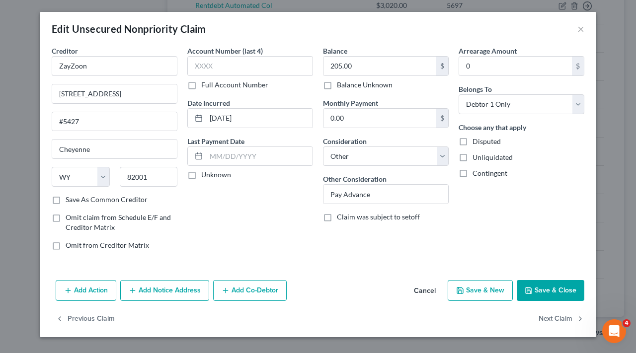
click at [379, 218] on span "Claim was subject to setoff" at bounding box center [378, 216] width 83 height 8
click at [347, 218] on input "Claim was subject to setoff" at bounding box center [344, 215] width 6 height 6
checkbox input "true"
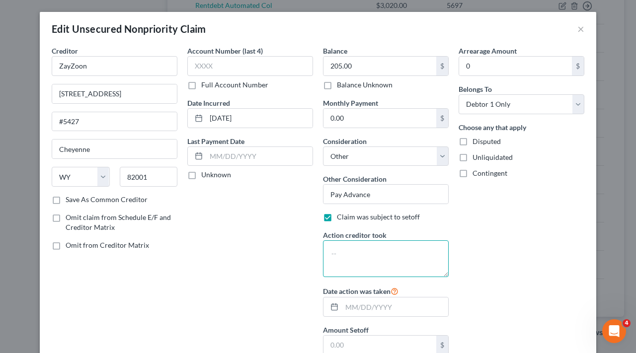
click at [378, 247] on textarea at bounding box center [386, 258] width 126 height 37
paste textarea "Employer deducted the amount advanced from paystub 03/23 to 04/05"
drag, startPoint x: 423, startPoint y: 261, endPoint x: 404, endPoint y: 260, distance: 18.9
click at [404, 260] on textarea "Employer deducted the amount advanced from paystub 03/23 to 04/05" at bounding box center [386, 258] width 126 height 37
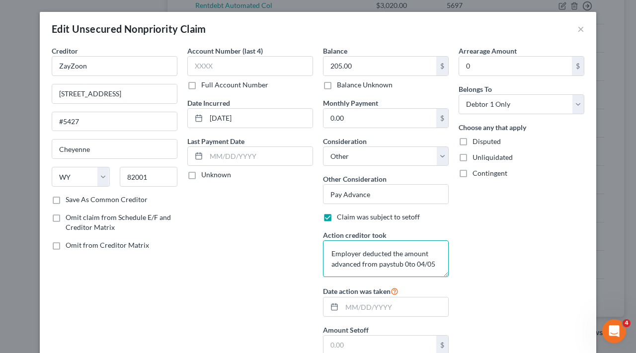
scroll to position [0, 0]
drag, startPoint x: 348, startPoint y: 274, endPoint x: 332, endPoint y: 274, distance: 16.4
click at [332, 274] on textarea "Employer deducted the amount advanced from paystub 06/01 to 04/05" at bounding box center [386, 258] width 126 height 37
type textarea "Employer deducted the amount advanced from paystub 06/01 to 06/14"
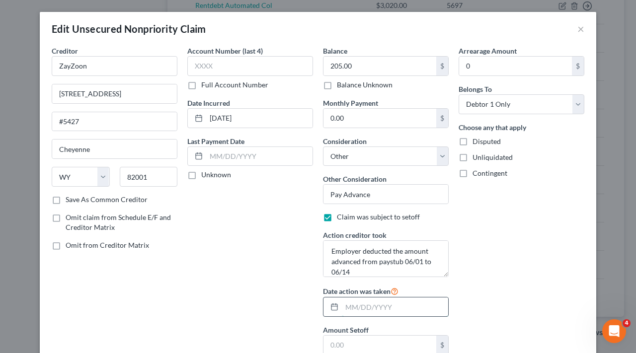
click at [362, 306] on input "text" at bounding box center [395, 306] width 106 height 19
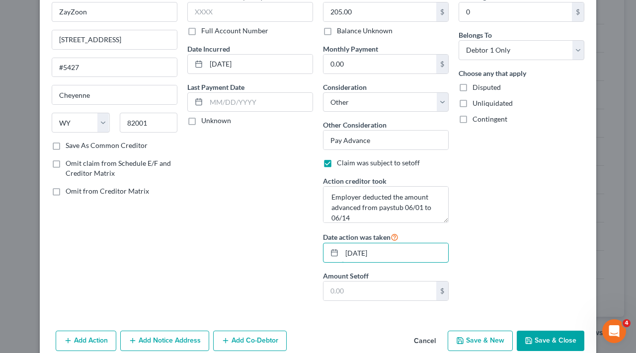
scroll to position [57, 0]
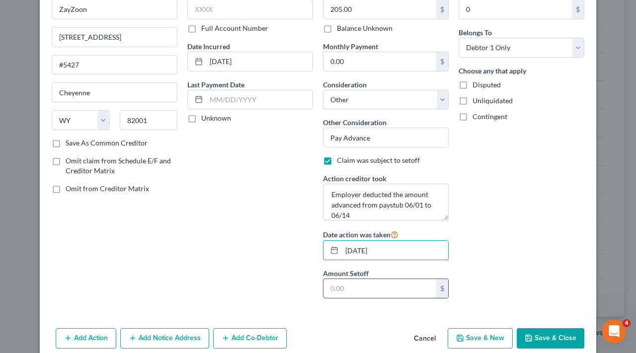
type input "06/23/2025"
click at [377, 291] on input "text" at bounding box center [379, 288] width 113 height 19
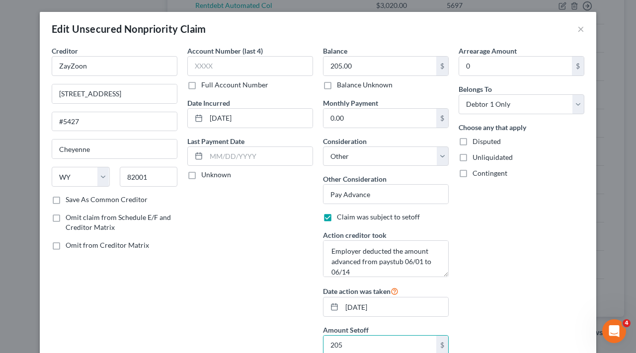
scroll to position [0, 0]
type input "205"
click at [122, 66] on input "ZayZoon" at bounding box center [115, 66] width 126 height 20
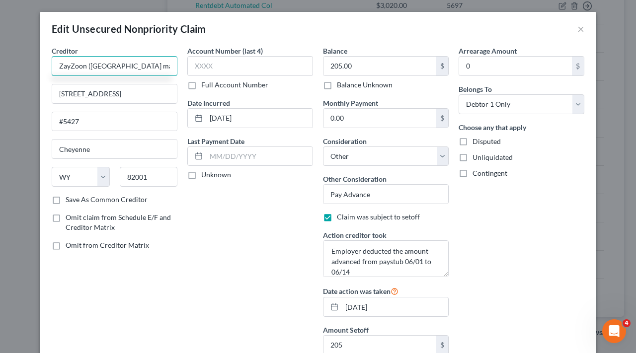
drag, startPoint x: 60, startPoint y: 67, endPoint x: 175, endPoint y: 65, distance: 115.7
click at [175, 65] on input "ZayZoon (HMG Park manor of Deerbrook LLC)" at bounding box center [115, 66] width 126 height 20
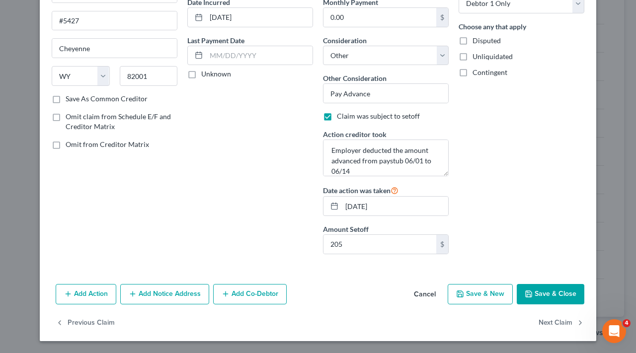
scroll to position [101, 0]
type input "ZayZoon (HMG Park manor of Deerbrook LLC)"
click at [547, 295] on button "Save & Close" at bounding box center [550, 294] width 68 height 21
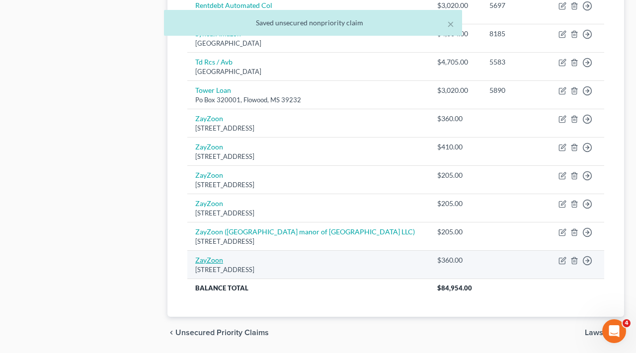
click at [211, 256] on link "ZayZoon" at bounding box center [209, 260] width 28 height 8
select select "53"
select select "14"
select select "0"
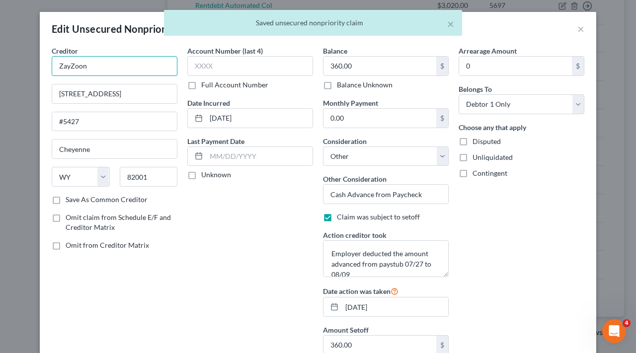
click at [144, 64] on input "ZayZoon" at bounding box center [115, 66] width 126 height 20
paste input "HMG Park manor of Deerbrook LLC)"
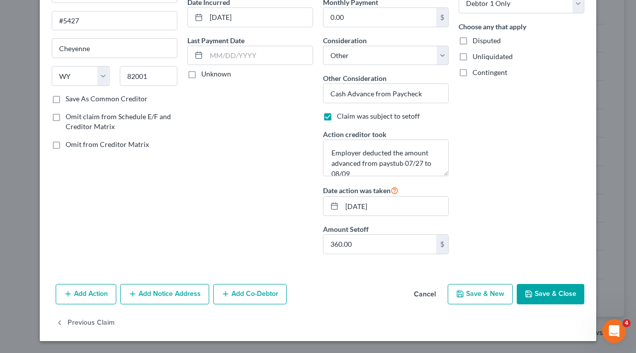
type input "ZayZoon HMG Park manor of Deerbrook LLC)"
click at [551, 296] on button "Save & Close" at bounding box center [550, 294] width 68 height 21
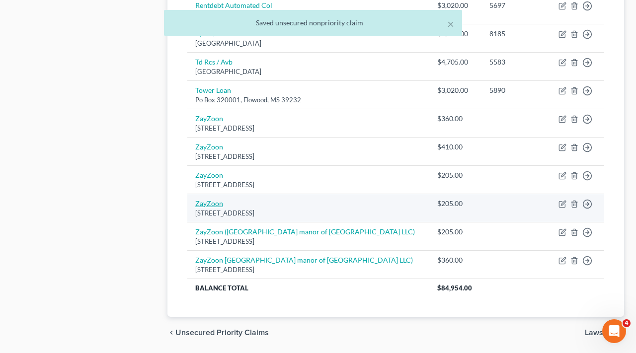
click at [208, 199] on link "ZayZoon" at bounding box center [209, 203] width 28 height 8
select select "53"
select select "14"
select select "0"
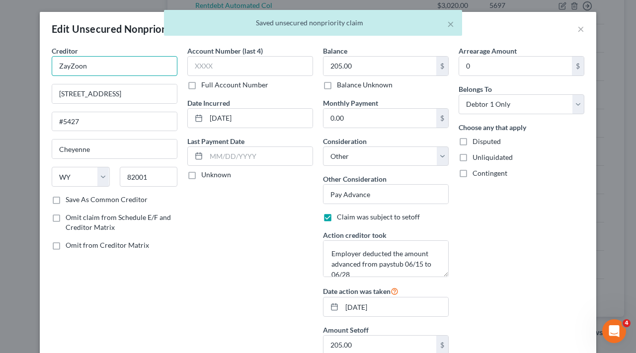
click at [122, 65] on input "ZayZoon" at bounding box center [115, 66] width 126 height 20
paste input "HMG Park manor of Deerbrook LLC)"
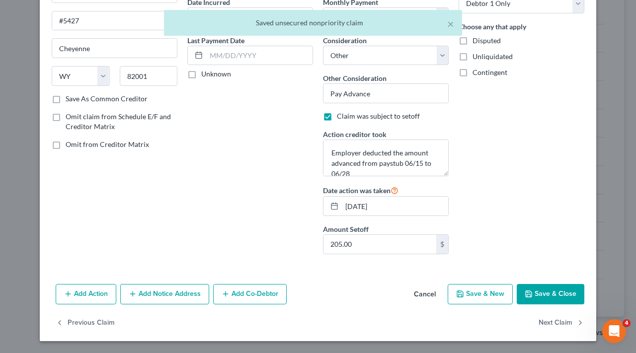
type input "ZayZoon HMG Park manor of Deerbrook LLC)"
click at [538, 294] on button "Save & Close" at bounding box center [550, 294] width 68 height 21
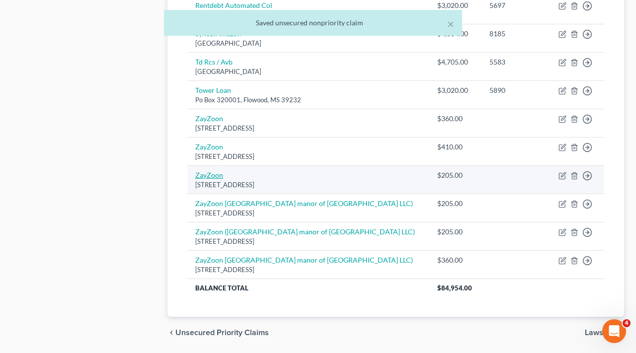
click at [205, 171] on link "ZayZoon" at bounding box center [209, 175] width 28 height 8
select select "53"
select select "14"
select select "0"
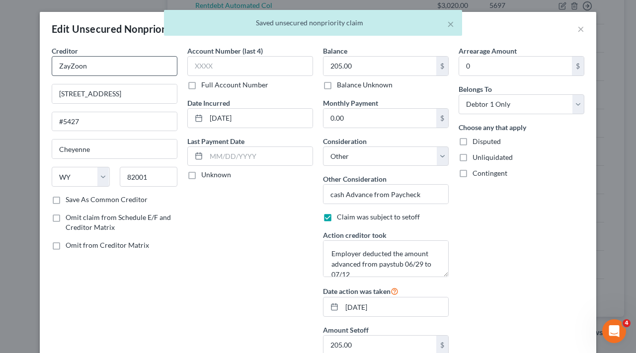
click at [134, 56] on div "Creditor * ZayZoon" at bounding box center [115, 61] width 126 height 30
click at [133, 64] on input "ZayZoon" at bounding box center [115, 66] width 126 height 20
paste input "HMG Park manor of Deerbrook LLC)"
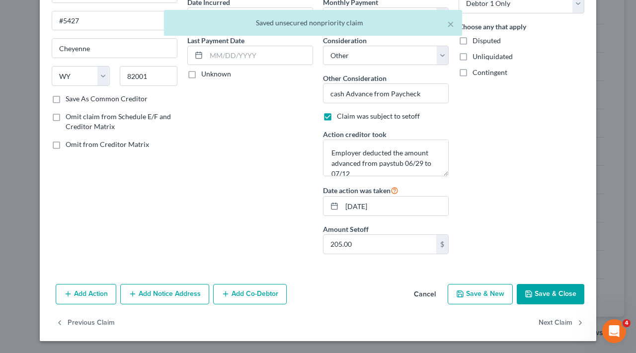
type input "ZayZoon HMG Park manor of Deerbrook LLC)"
click at [555, 300] on button "Save & Close" at bounding box center [550, 294] width 68 height 21
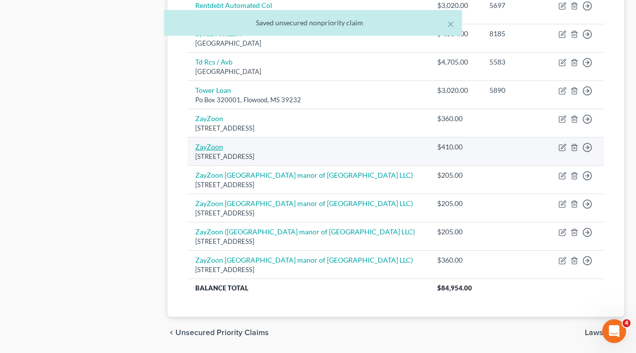
click at [214, 142] on link "ZayZoon" at bounding box center [209, 146] width 28 height 8
select select "53"
select select "14"
select select "0"
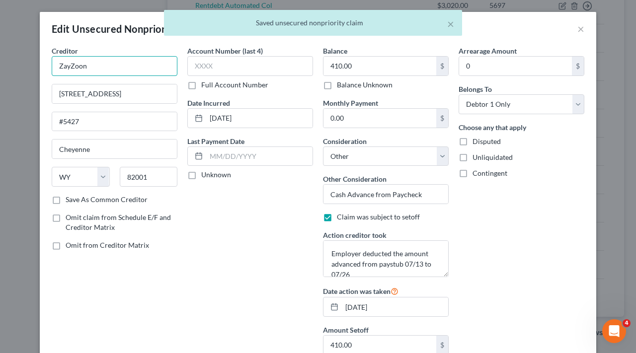
click at [122, 67] on input "ZayZoon" at bounding box center [115, 66] width 126 height 20
paste input "HMG Park manor of Deerbrook LLC)"
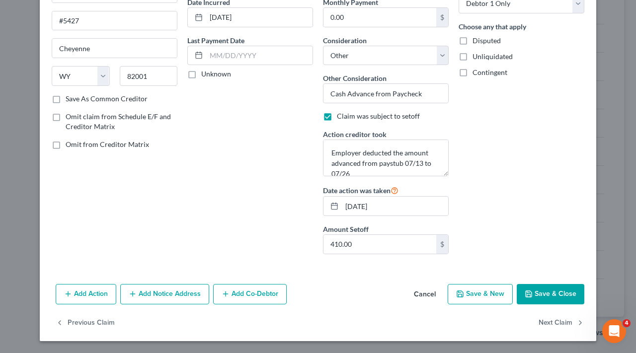
type input "ZayZoon HMG Park manor of Deerbrook LLC)"
click at [546, 294] on button "Save & Close" at bounding box center [550, 294] width 68 height 21
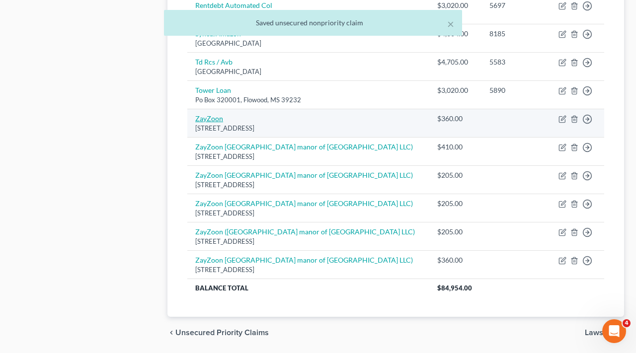
click at [209, 114] on link "ZayZoon" at bounding box center [209, 118] width 28 height 8
select select "53"
select select "14"
select select "0"
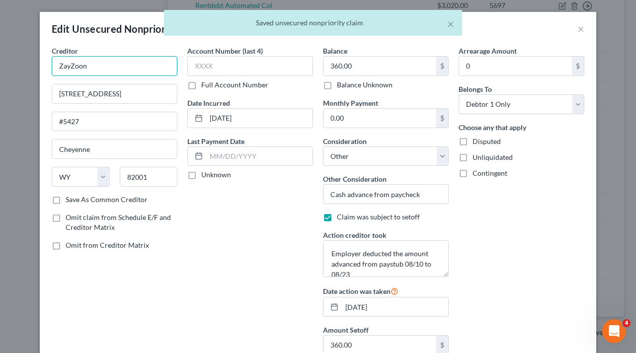
click at [113, 64] on input "ZayZoon" at bounding box center [115, 66] width 126 height 20
paste input "HMG Park manor of Deerbrook LLC)"
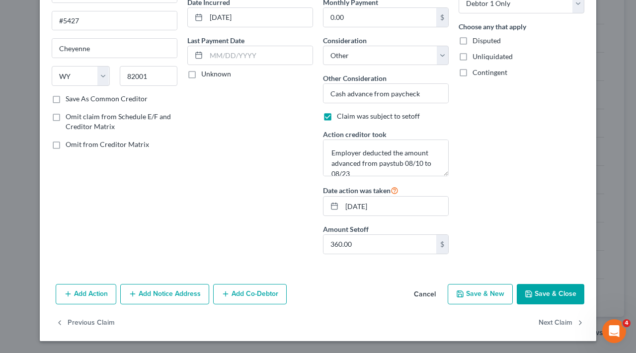
type input "ZayZoon HMG Park manor of Deerbrook LLC)"
click at [551, 296] on button "Save & Close" at bounding box center [550, 294] width 68 height 21
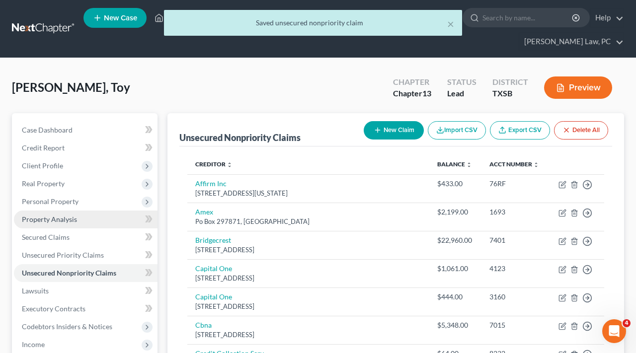
scroll to position [0, 0]
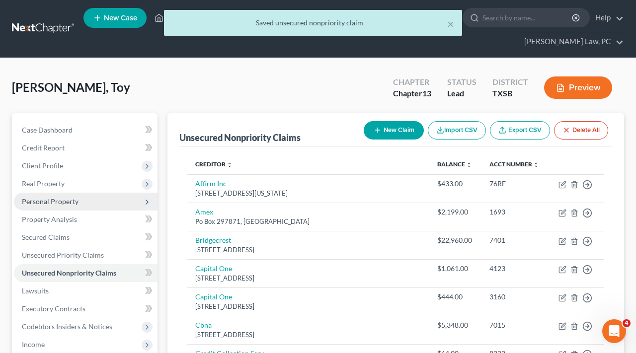
click at [37, 199] on span "Personal Property" at bounding box center [50, 201] width 57 height 8
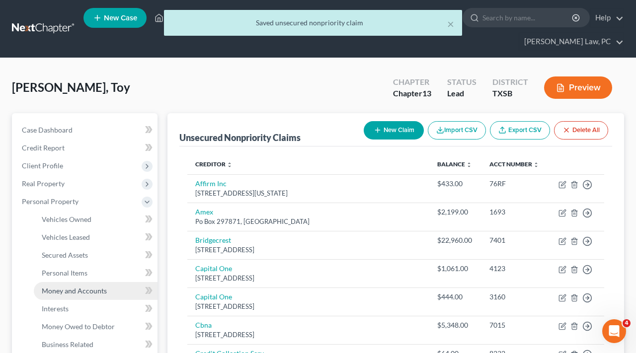
click at [81, 288] on span "Money and Accounts" at bounding box center [74, 290] width 65 height 8
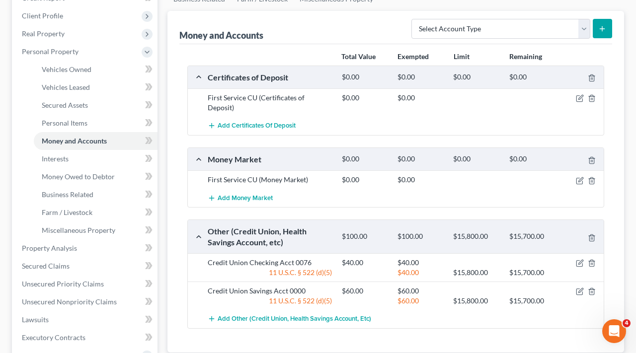
scroll to position [149, 0]
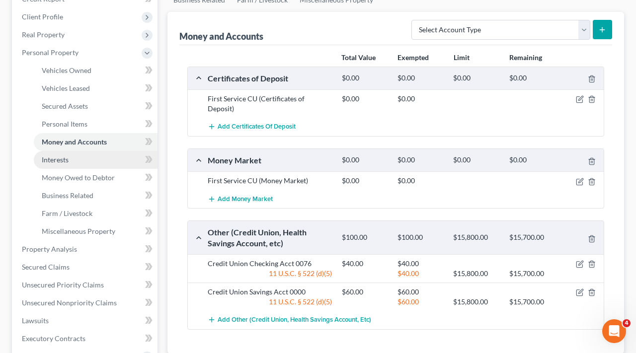
click at [46, 164] on link "Interests" at bounding box center [96, 160] width 124 height 18
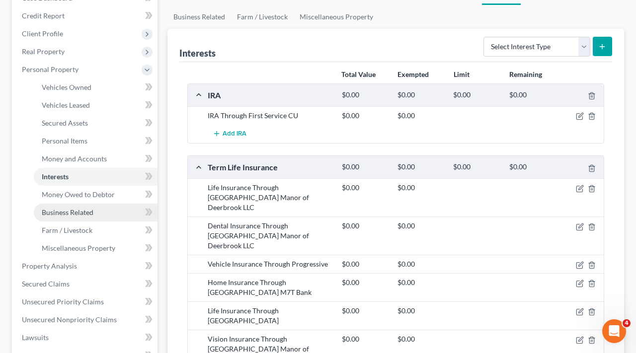
scroll to position [153, 0]
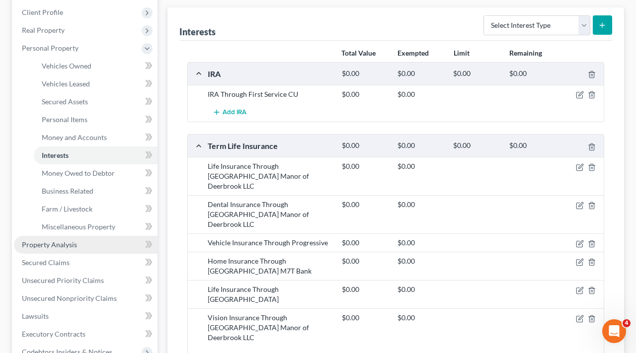
click at [56, 249] on link "Property Analysis" at bounding box center [85, 245] width 143 height 18
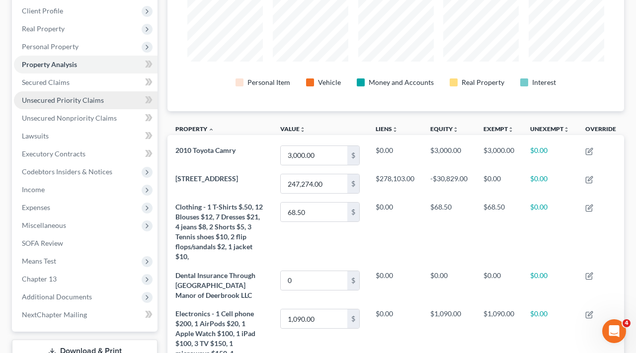
scroll to position [156, 0]
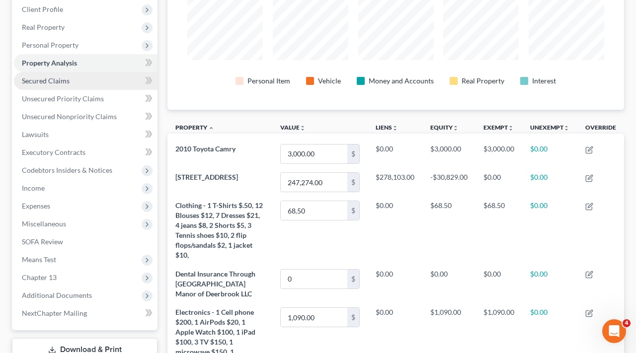
click at [42, 82] on span "Secured Claims" at bounding box center [46, 80] width 48 height 8
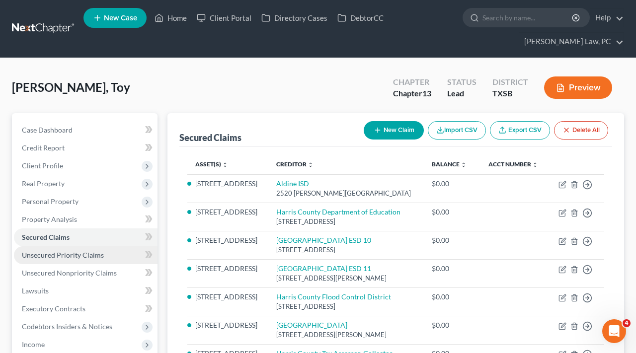
click at [75, 257] on span "Unsecured Priority Claims" at bounding box center [63, 255] width 82 height 8
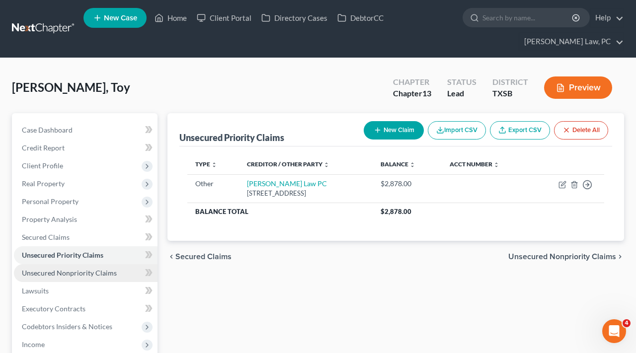
click at [75, 268] on link "Unsecured Nonpriority Claims" at bounding box center [85, 273] width 143 height 18
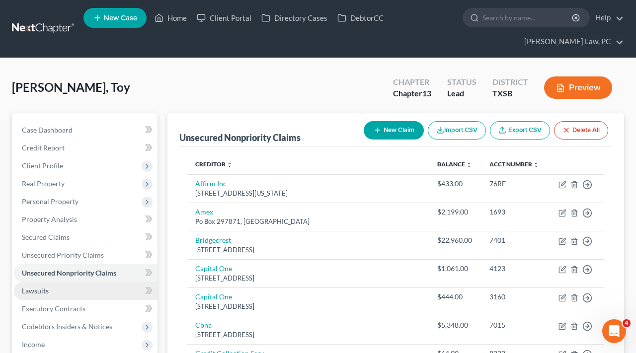
click at [38, 288] on span "Lawsuits" at bounding box center [35, 290] width 27 height 8
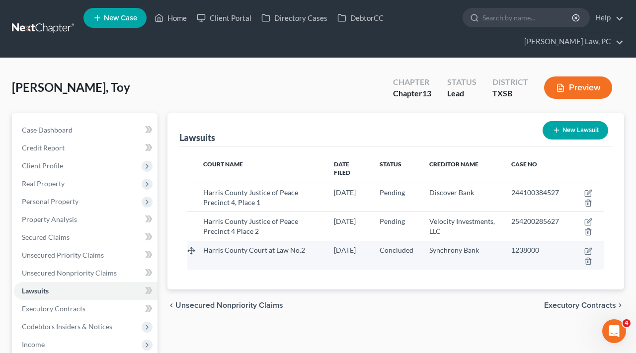
scroll to position [60, 0]
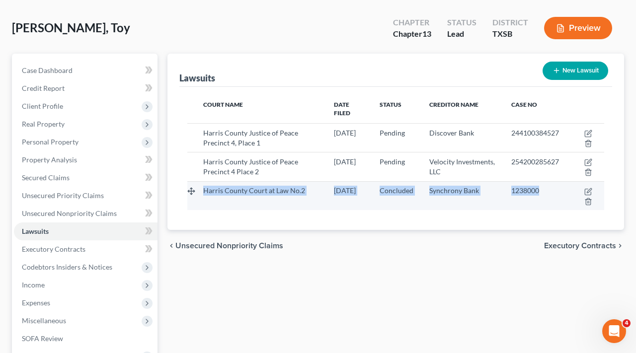
drag, startPoint x: 201, startPoint y: 183, endPoint x: 550, endPoint y: 195, distance: 349.2
click at [550, 195] on tr "Harris County Court at Law No.2 10/24/2024 Concluded Synchrony Bank 1238000" at bounding box center [395, 195] width 417 height 29
copy tr "Harris County Court at Law No.2 10/24/2024 Concluded Synchrony Bank 1238000"
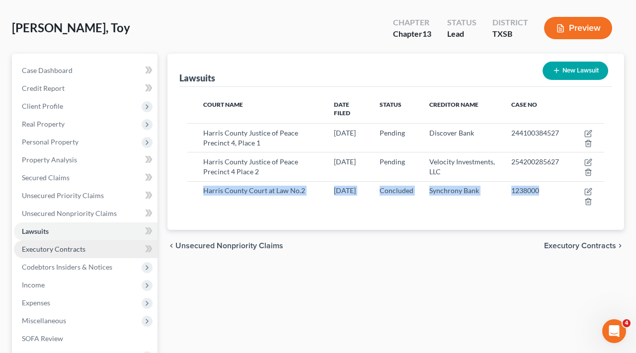
click at [53, 250] on span "Executory Contracts" at bounding box center [54, 249] width 64 height 8
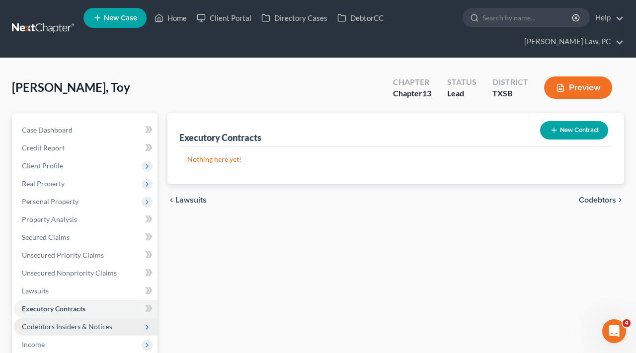
click at [84, 326] on span "Codebtors Insiders & Notices" at bounding box center [67, 326] width 90 height 8
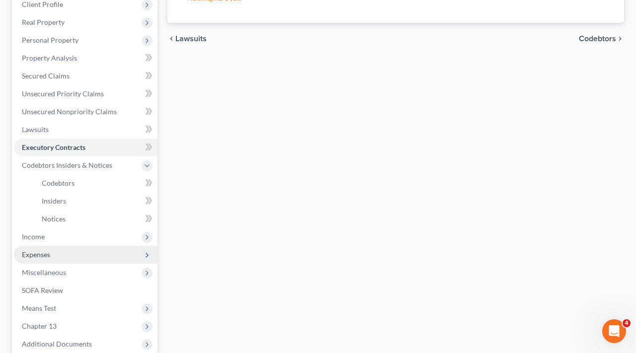
scroll to position [164, 0]
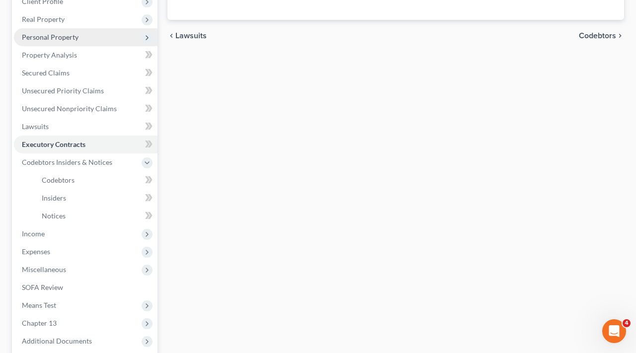
click at [39, 37] on span "Personal Property" at bounding box center [50, 37] width 57 height 8
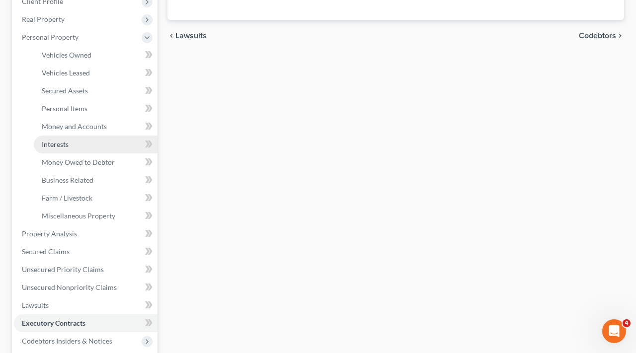
click at [50, 141] on span "Interests" at bounding box center [55, 144] width 27 height 8
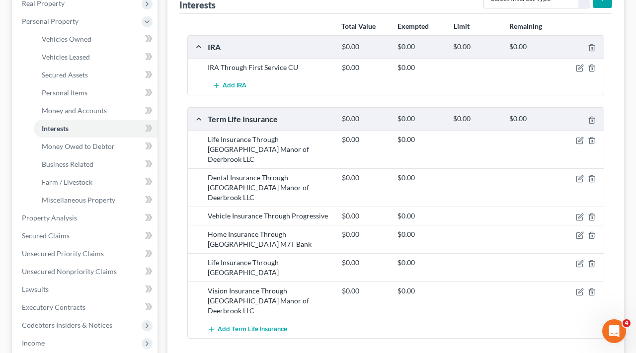
scroll to position [178, 0]
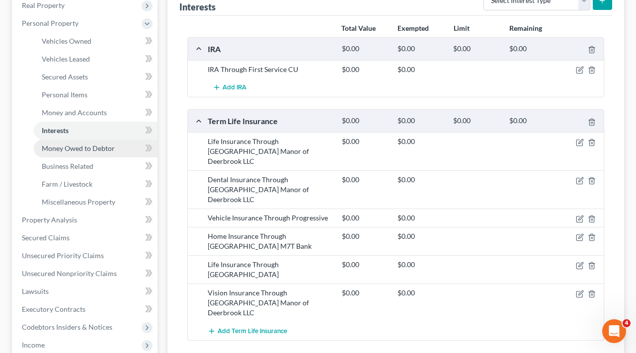
click at [89, 146] on span "Money Owed to Debtor" at bounding box center [78, 148] width 73 height 8
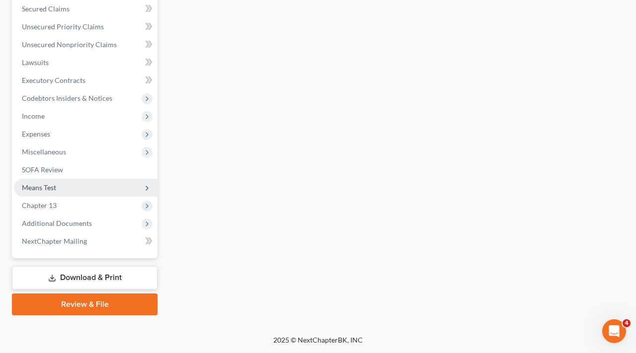
click at [43, 184] on span "Means Test" at bounding box center [39, 187] width 34 height 8
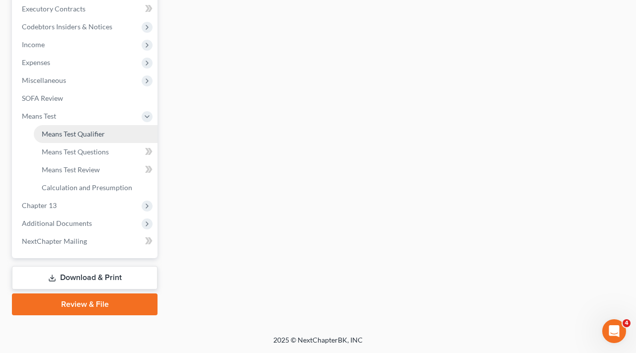
click at [60, 137] on span "Means Test Qualifier" at bounding box center [73, 134] width 63 height 8
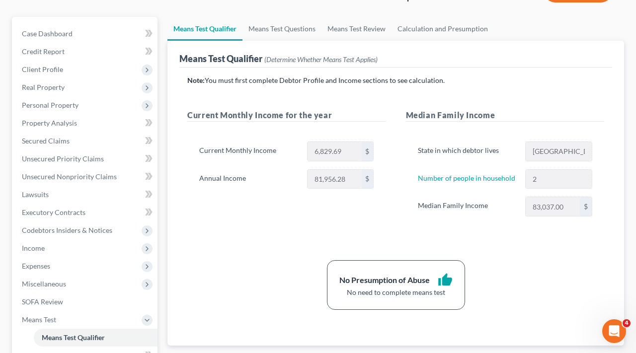
scroll to position [103, 0]
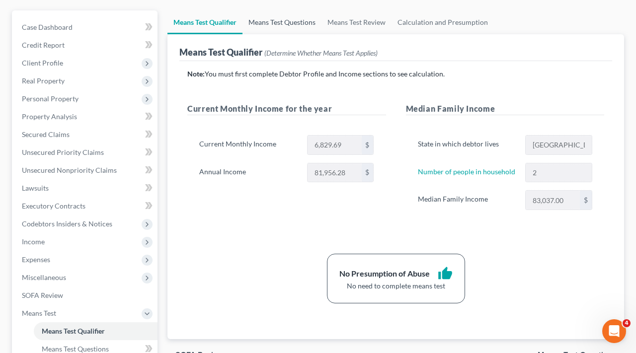
click at [269, 23] on link "Means Test Questions" at bounding box center [281, 22] width 79 height 24
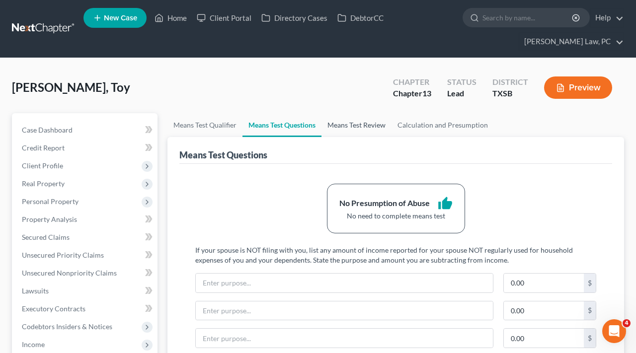
click at [353, 127] on link "Means Test Review" at bounding box center [356, 125] width 70 height 24
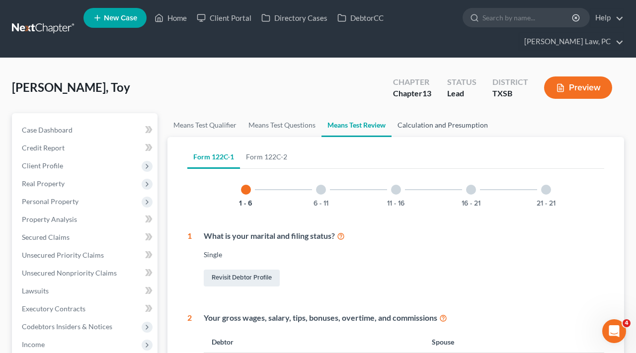
click at [412, 123] on link "Calculation and Presumption" at bounding box center [442, 125] width 102 height 24
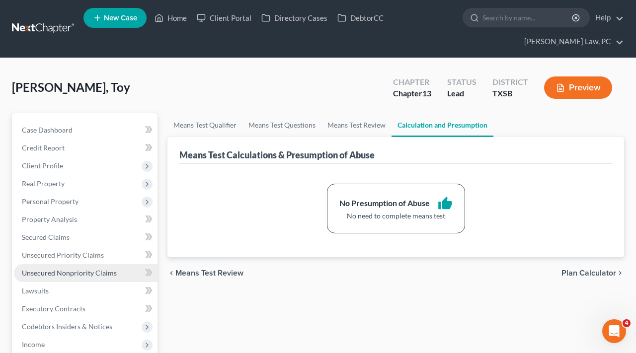
scroll to position [238, 0]
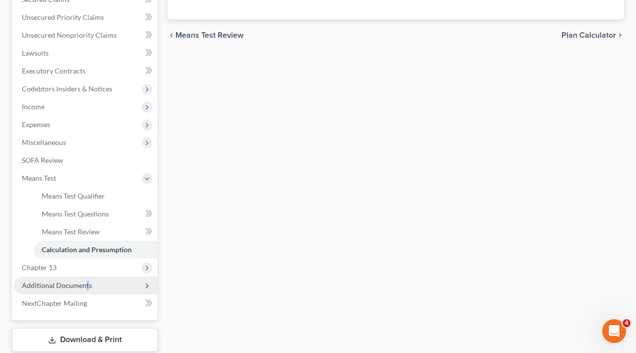
click at [85, 288] on span "Additional Documents" at bounding box center [57, 285] width 70 height 8
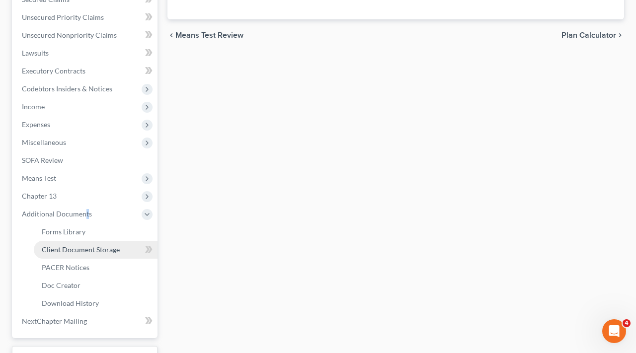
click at [65, 252] on span "Client Document Storage" at bounding box center [81, 249] width 78 height 8
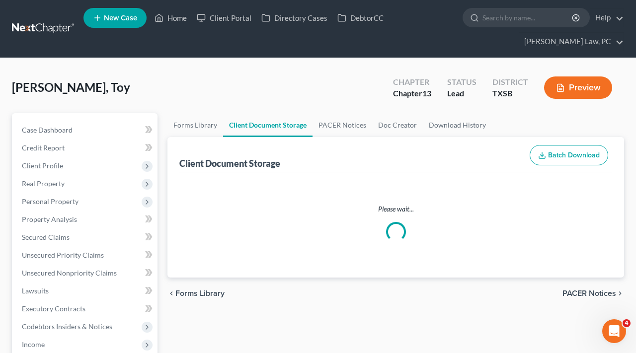
select select "8"
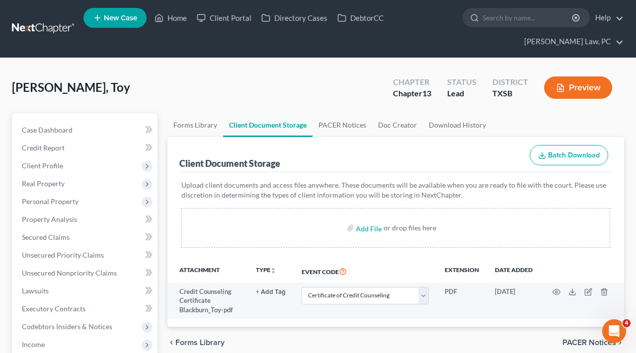
scroll to position [45, 0]
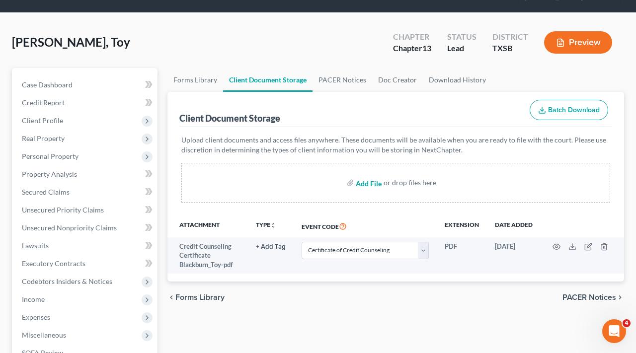
click at [367, 180] on input "file" at bounding box center [367, 183] width 24 height 18
type input "C:\fakepath\Jan 12 to Aug 29 Paystubs Blackburn_Toy.pdf"
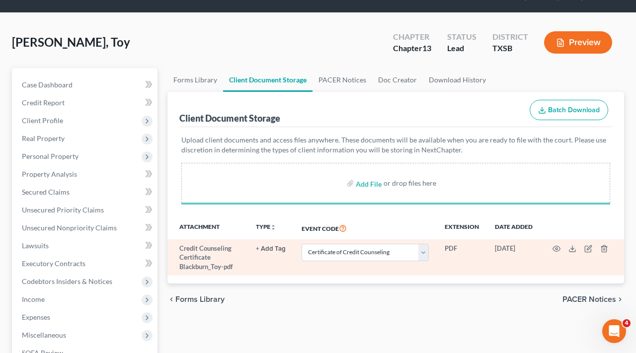
select select "8"
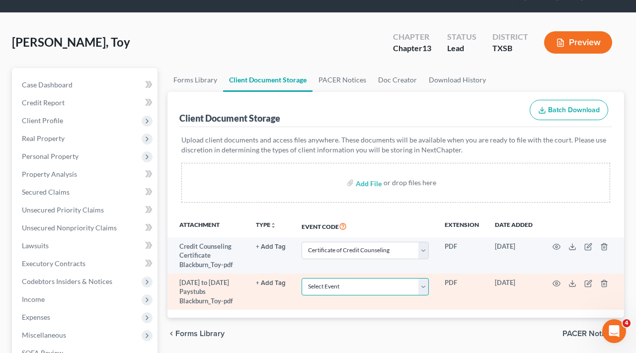
select select "39"
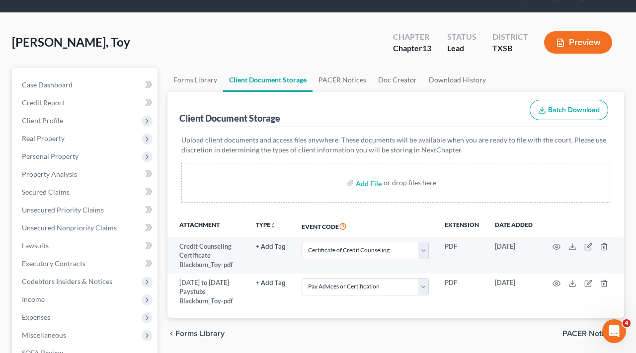
click at [343, 335] on div "chevron_left Forms Library PACER Notices chevron_right" at bounding box center [395, 334] width 456 height 32
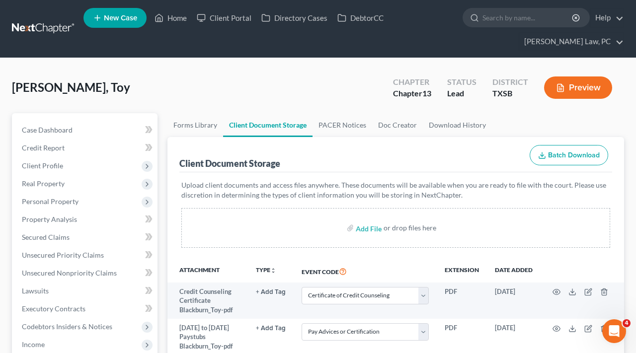
scroll to position [0, 0]
click at [19, 30] on link at bounding box center [44, 29] width 64 height 18
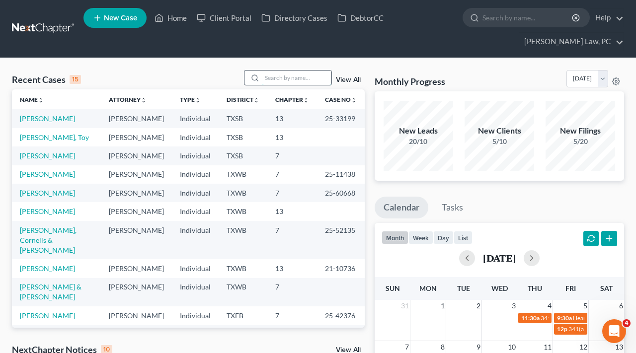
click at [277, 78] on input "search" at bounding box center [297, 78] width 70 height 14
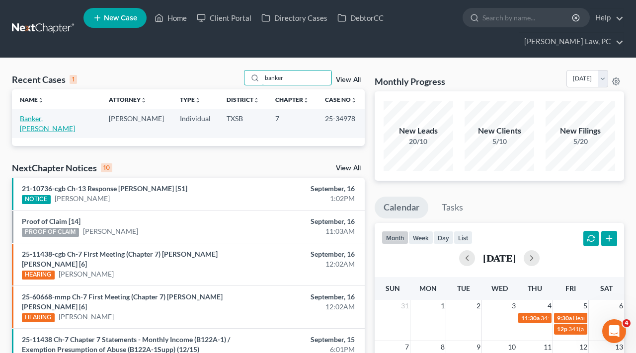
type input "banker"
click at [54, 116] on link "Banker, [PERSON_NAME]" at bounding box center [47, 123] width 55 height 18
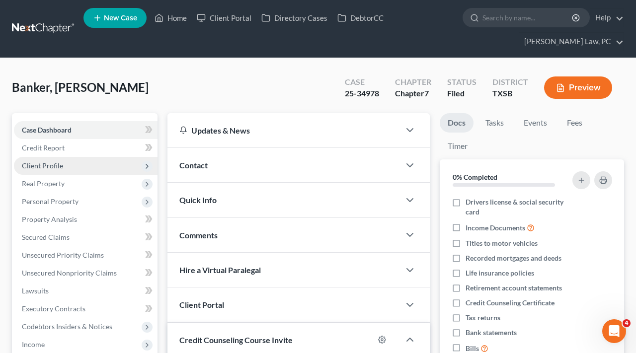
click at [53, 169] on span "Client Profile" at bounding box center [42, 165] width 41 height 8
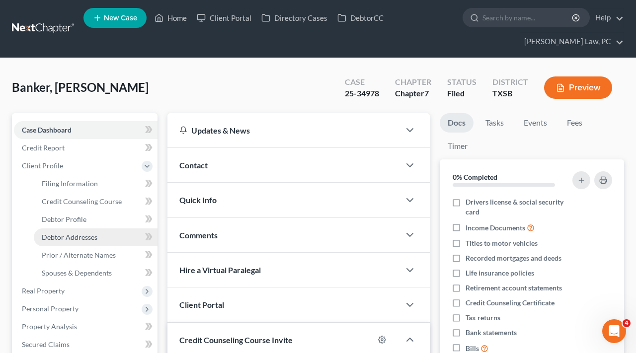
click at [86, 235] on span "Debtor Addresses" at bounding box center [70, 237] width 56 height 8
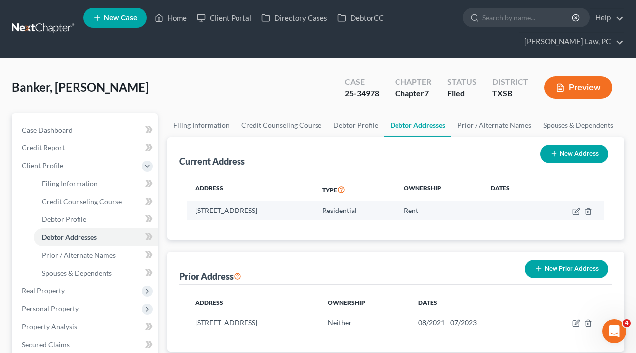
drag, startPoint x: 379, startPoint y: 212, endPoint x: 194, endPoint y: 210, distance: 185.7
click at [194, 210] on td "[STREET_ADDRESS]" at bounding box center [250, 210] width 127 height 19
copy td "[STREET_ADDRESS]"
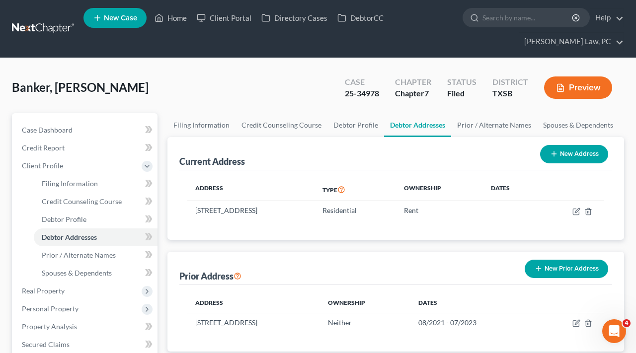
click at [36, 28] on link at bounding box center [44, 29] width 64 height 18
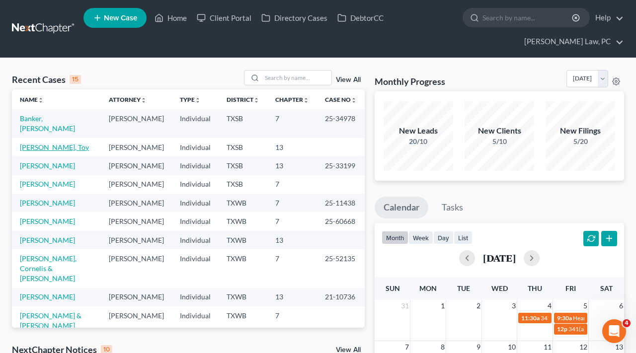
click at [52, 149] on link "[PERSON_NAME], Toy" at bounding box center [54, 147] width 69 height 8
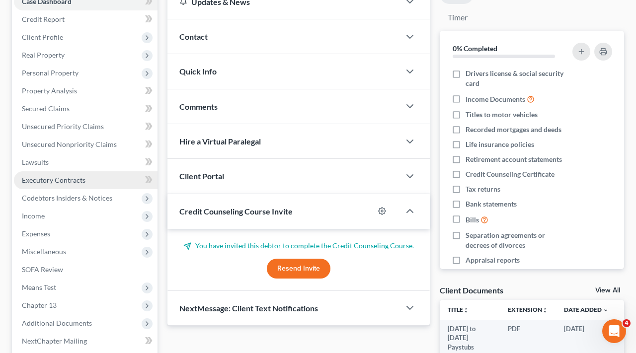
scroll to position [238, 0]
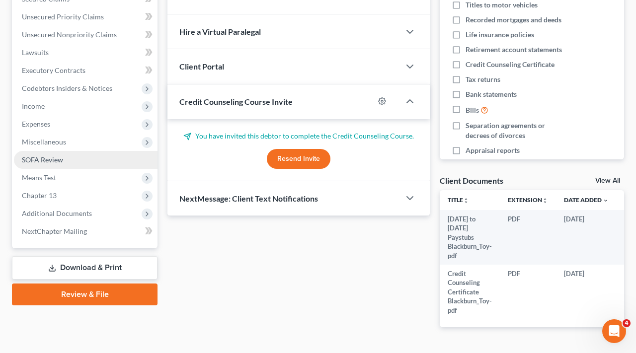
click at [42, 162] on span "SOFA Review" at bounding box center [42, 159] width 41 height 8
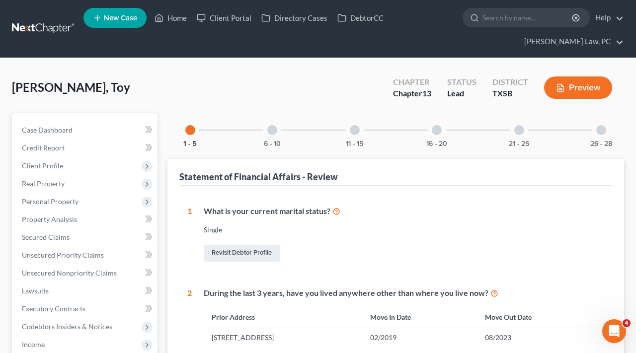
click at [271, 138] on div "6 - 10" at bounding box center [272, 130] width 34 height 34
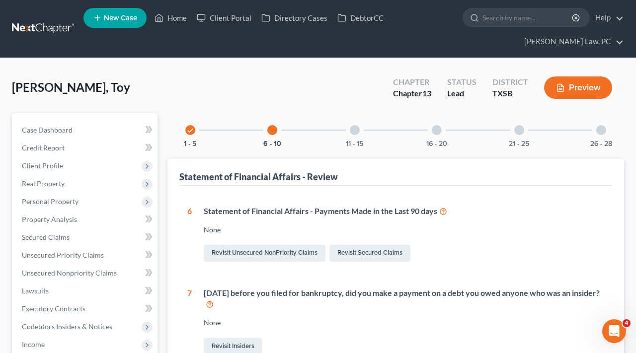
click at [361, 130] on div "11 - 15" at bounding box center [355, 130] width 34 height 34
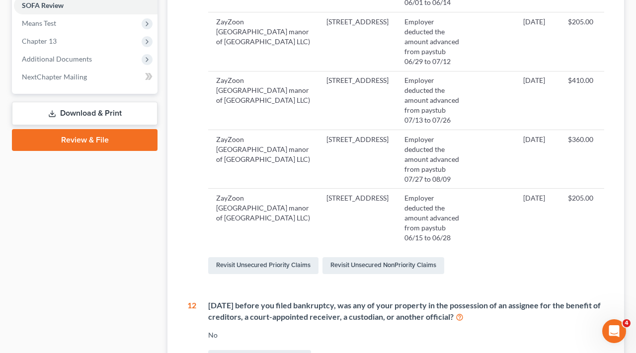
scroll to position [151, 0]
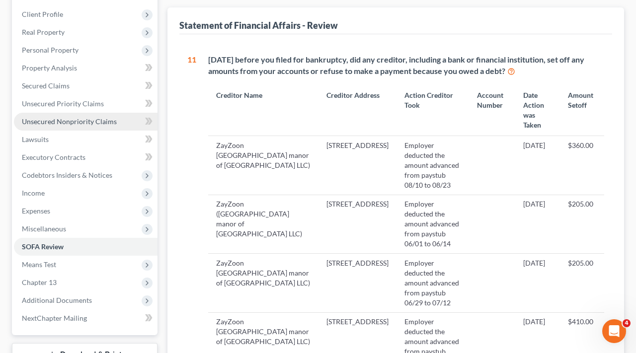
click at [58, 120] on span "Unsecured Nonpriority Claims" at bounding box center [69, 121] width 95 height 8
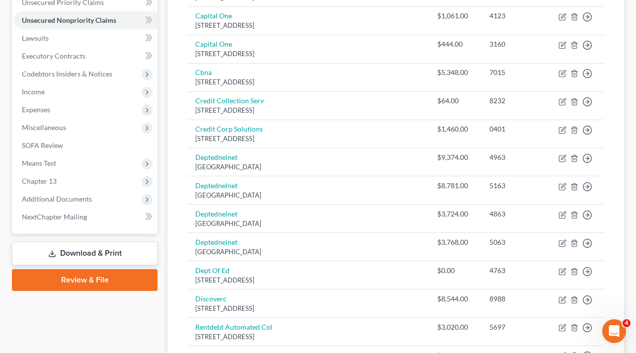
scroll to position [221, 0]
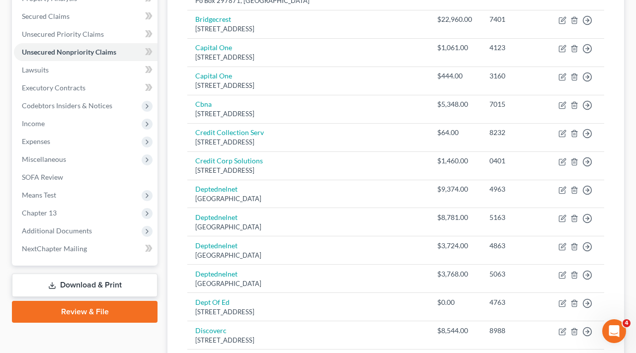
click at [36, 124] on span "Income" at bounding box center [33, 123] width 23 height 8
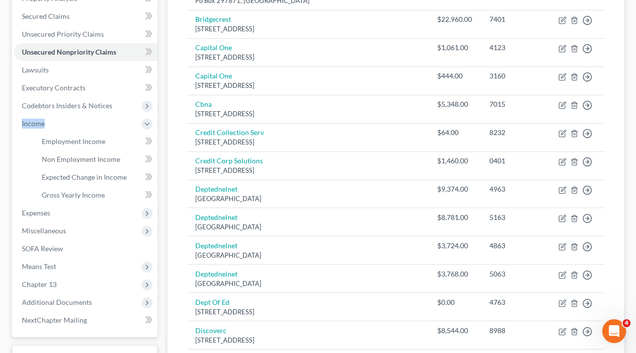
click at [36, 124] on span "Income" at bounding box center [33, 123] width 23 height 8
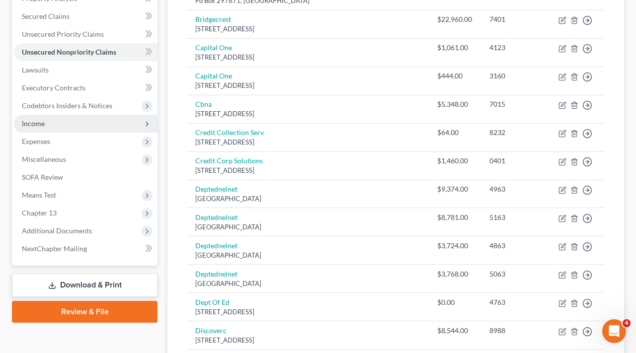
click at [38, 131] on span "Income" at bounding box center [85, 124] width 143 height 18
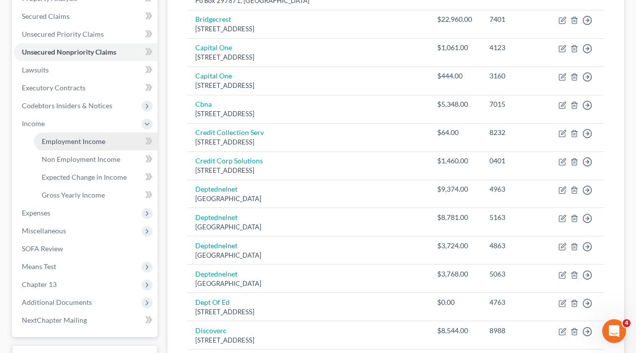
click at [51, 145] on link "Employment Income" at bounding box center [96, 142] width 124 height 18
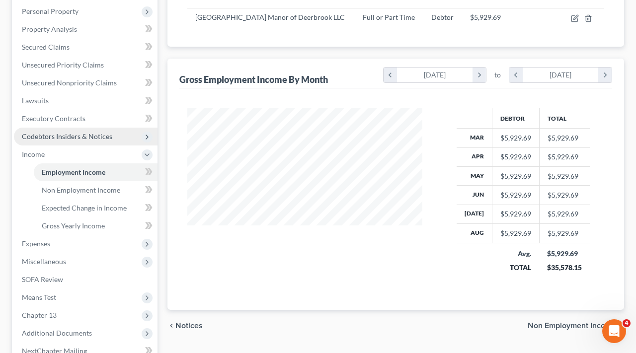
scroll to position [198, 0]
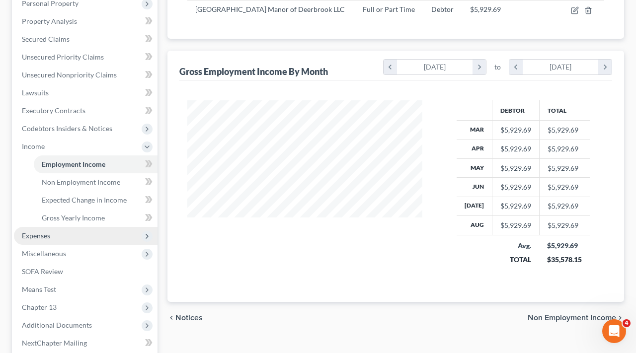
click at [31, 238] on span "Expenses" at bounding box center [36, 235] width 28 height 8
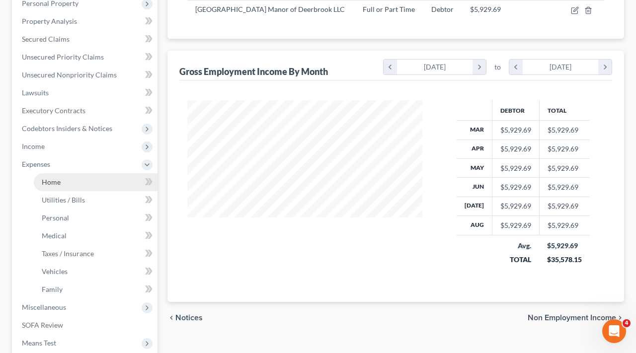
click at [51, 180] on span "Home" at bounding box center [51, 182] width 19 height 8
click at [46, 182] on span "Home" at bounding box center [51, 182] width 19 height 8
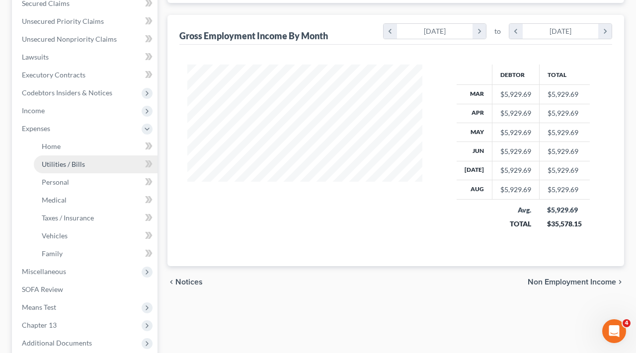
scroll to position [250, 0]
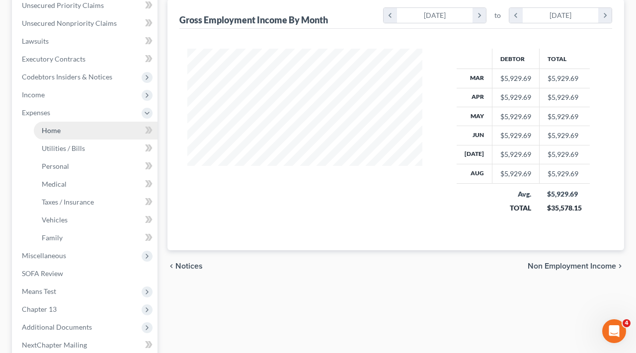
click at [54, 129] on span "Home" at bounding box center [51, 130] width 19 height 8
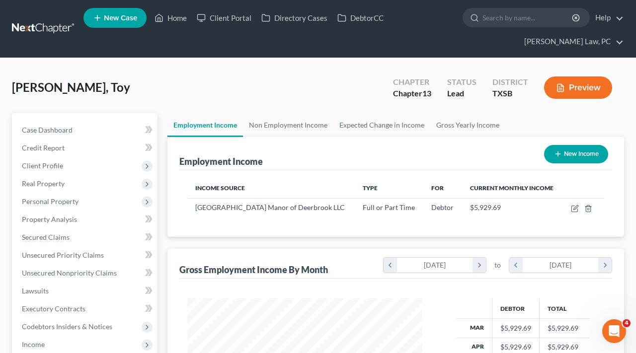
scroll to position [0, 0]
click at [27, 30] on link at bounding box center [44, 29] width 64 height 18
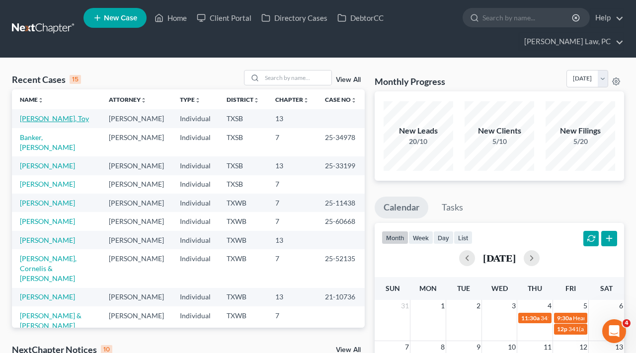
click at [56, 119] on link "[PERSON_NAME], Toy" at bounding box center [54, 118] width 69 height 8
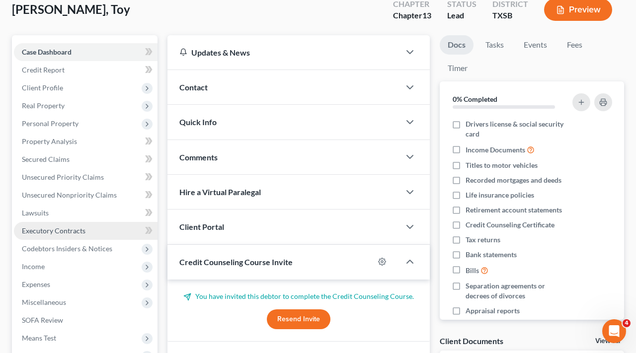
scroll to position [94, 0]
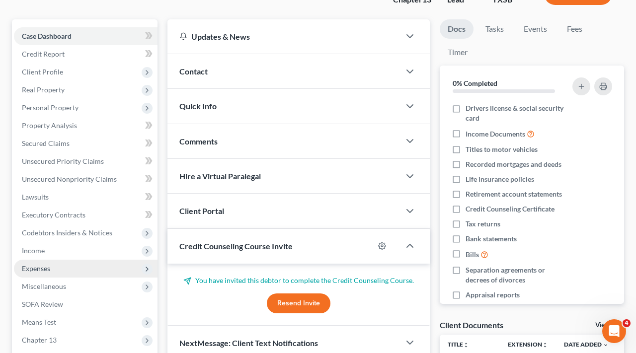
click at [39, 267] on span "Expenses" at bounding box center [36, 268] width 28 height 8
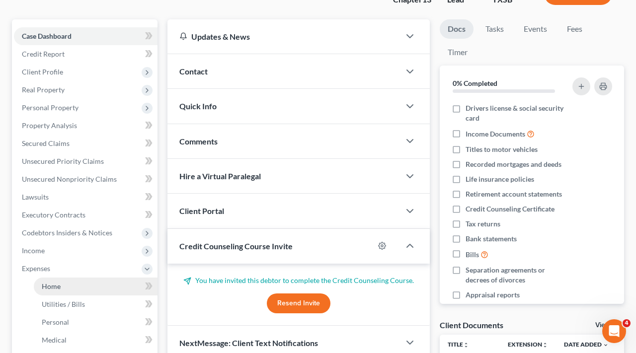
click at [52, 285] on span "Home" at bounding box center [51, 286] width 19 height 8
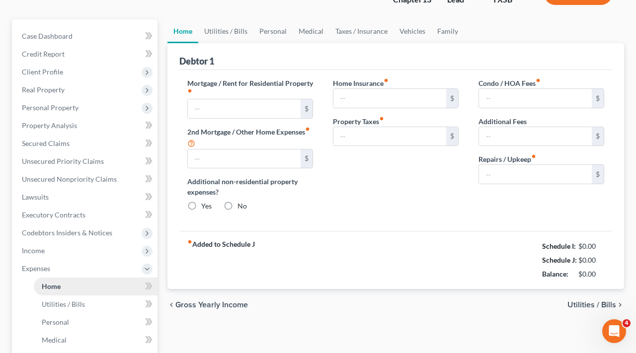
scroll to position [0, 0]
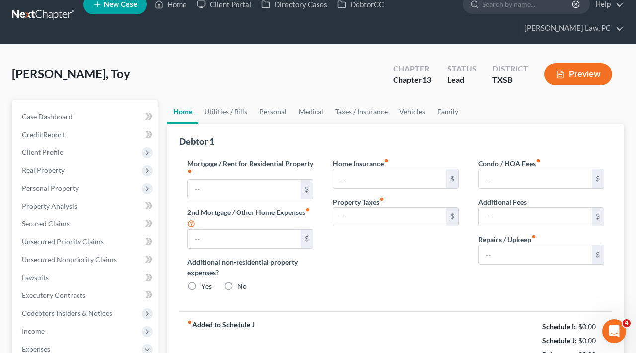
type input "0.00"
radio input "true"
type input "0.00"
type input "38.00"
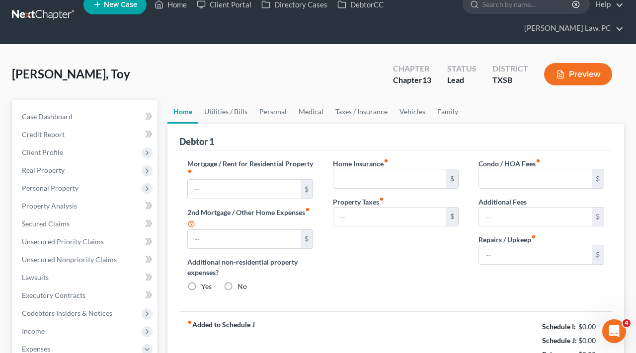
type input "0.00"
type input "100.00"
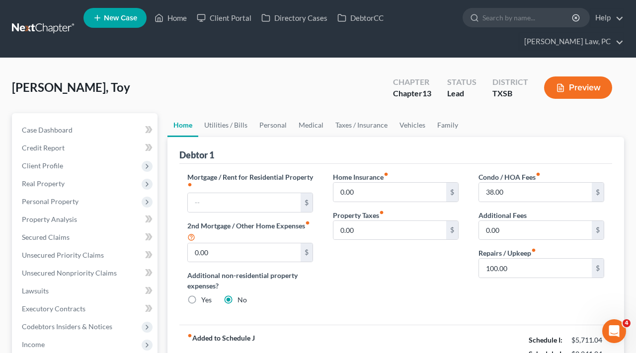
scroll to position [0, 0]
click at [39, 27] on link at bounding box center [44, 29] width 64 height 18
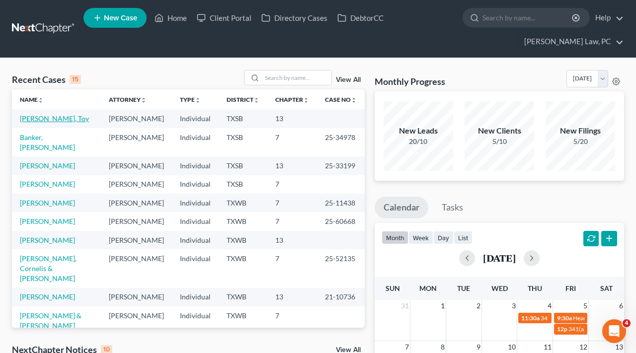
click at [65, 121] on link "[PERSON_NAME], Toy" at bounding box center [54, 118] width 69 height 8
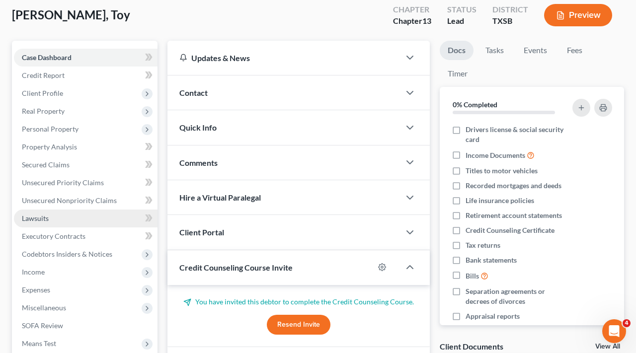
scroll to position [84, 0]
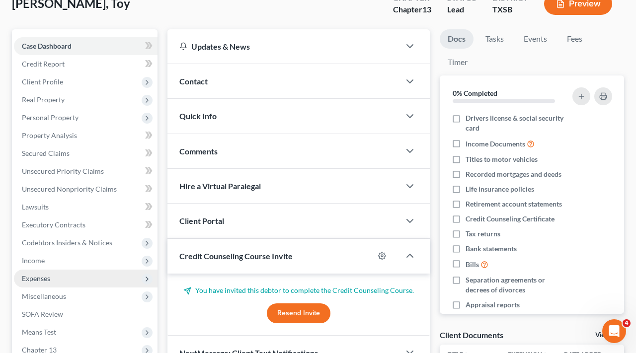
click at [43, 282] on span "Expenses" at bounding box center [36, 278] width 28 height 8
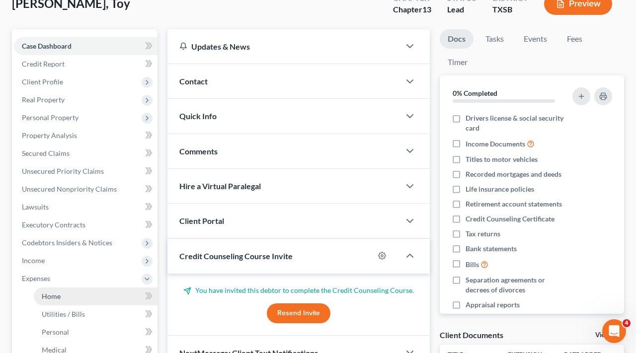
click at [63, 299] on link "Home" at bounding box center [96, 296] width 124 height 18
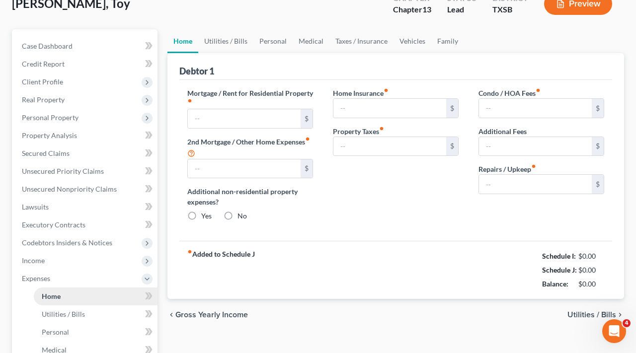
scroll to position [1, 0]
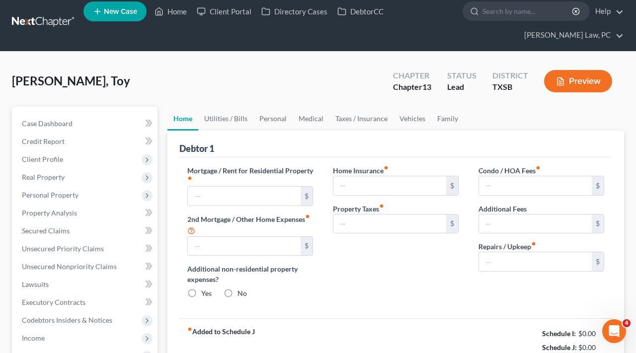
type input "0.00"
radio input "true"
type input "0.00"
type input "38.00"
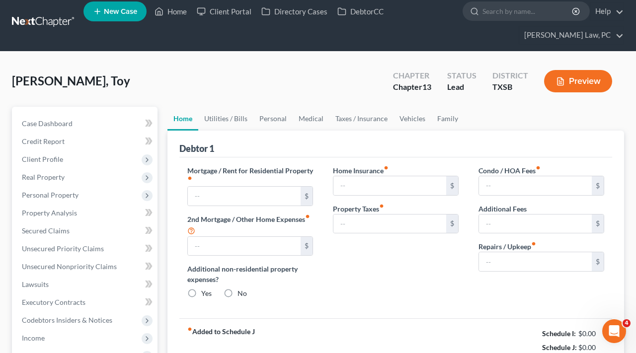
type input "0.00"
type input "100.00"
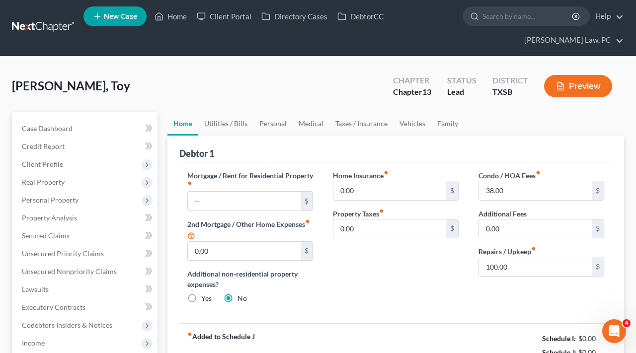
scroll to position [0, 0]
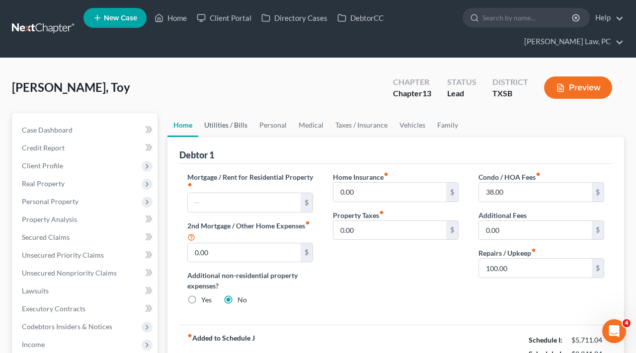
click at [231, 126] on link "Utilities / Bills" at bounding box center [225, 125] width 55 height 24
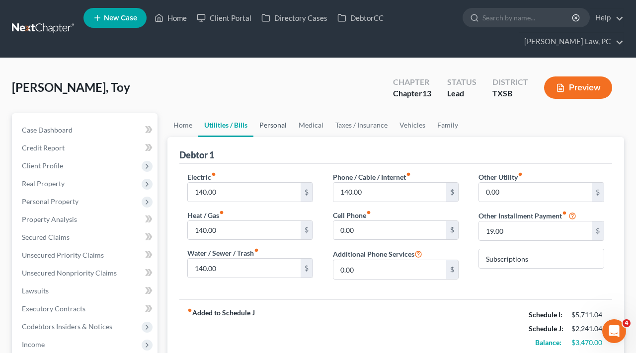
click at [286, 126] on link "Personal" at bounding box center [272, 125] width 39 height 24
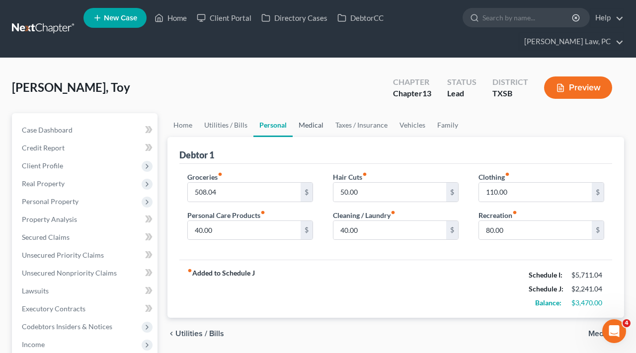
click at [310, 128] on link "Medical" at bounding box center [310, 125] width 37 height 24
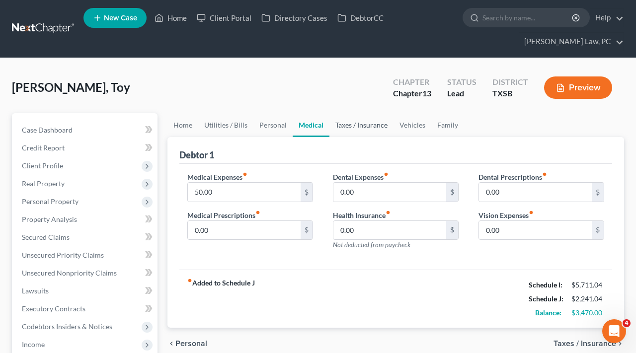
click at [355, 124] on link "Taxes / Insurance" at bounding box center [361, 125] width 64 height 24
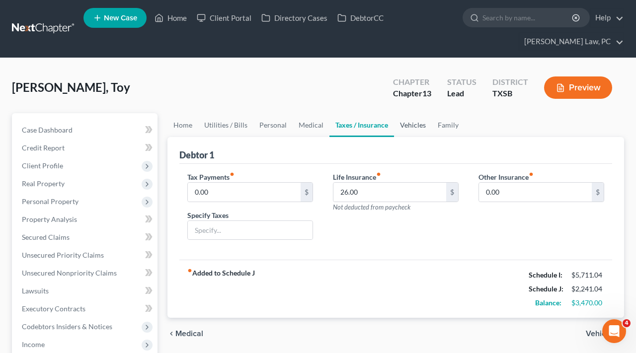
click at [413, 124] on link "Vehicles" at bounding box center [413, 125] width 38 height 24
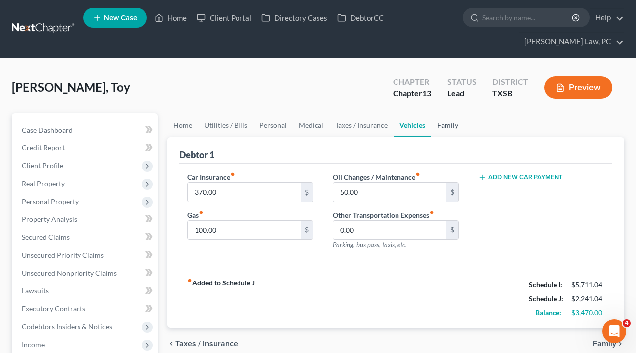
click at [442, 127] on link "Family" at bounding box center [447, 125] width 33 height 24
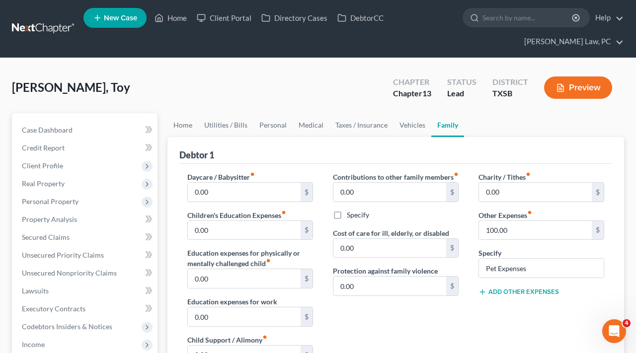
click at [35, 25] on link at bounding box center [44, 29] width 64 height 18
